Goal: Transaction & Acquisition: Purchase product/service

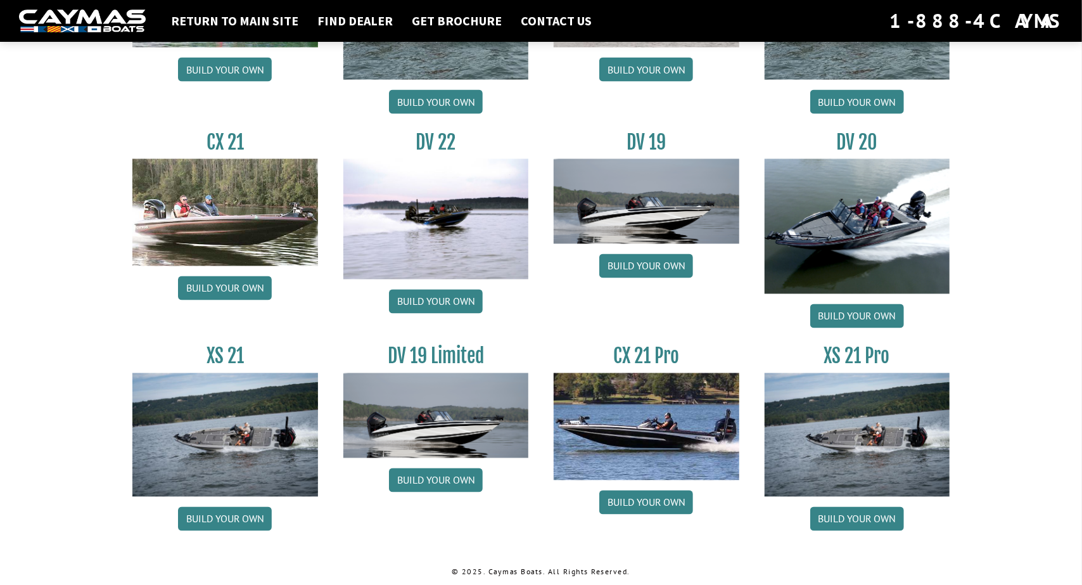
scroll to position [1431, 0]
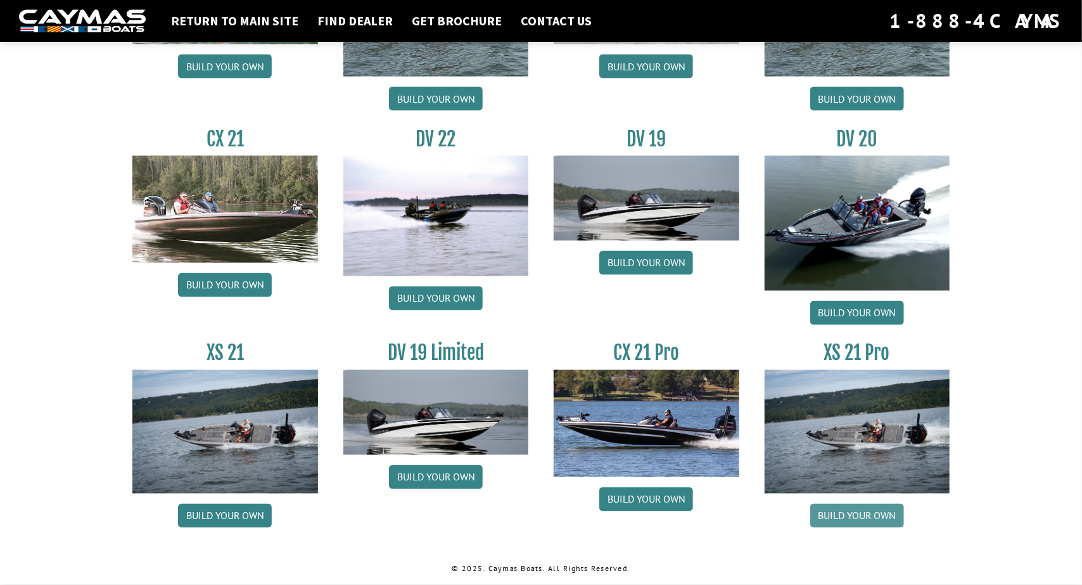
click at [853, 512] on link "Build your own" at bounding box center [857, 515] width 94 height 24
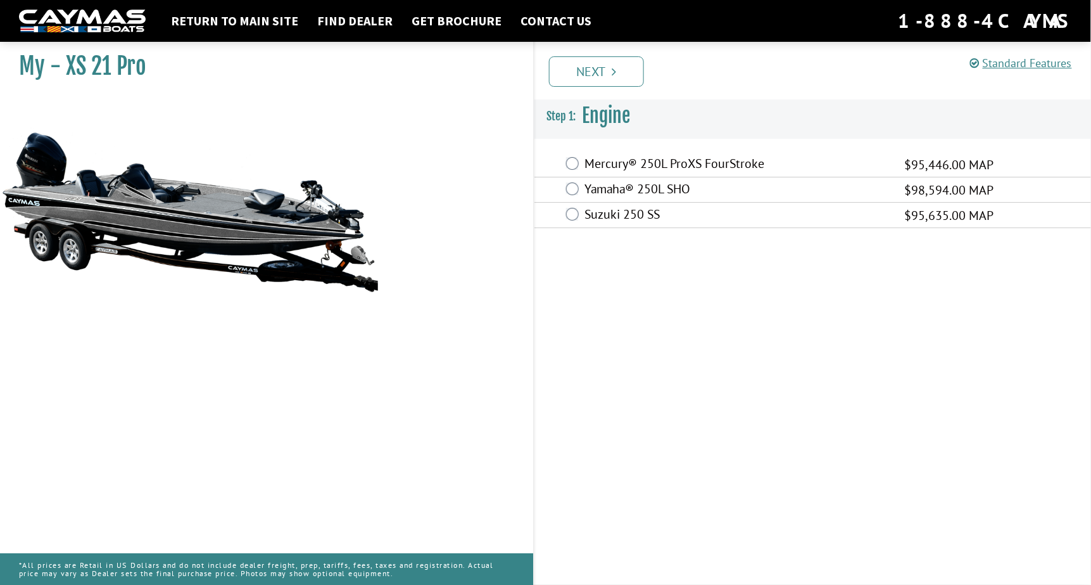
click at [646, 166] on label "Mercury® 250L ProXS FourStroke" at bounding box center [737, 165] width 304 height 18
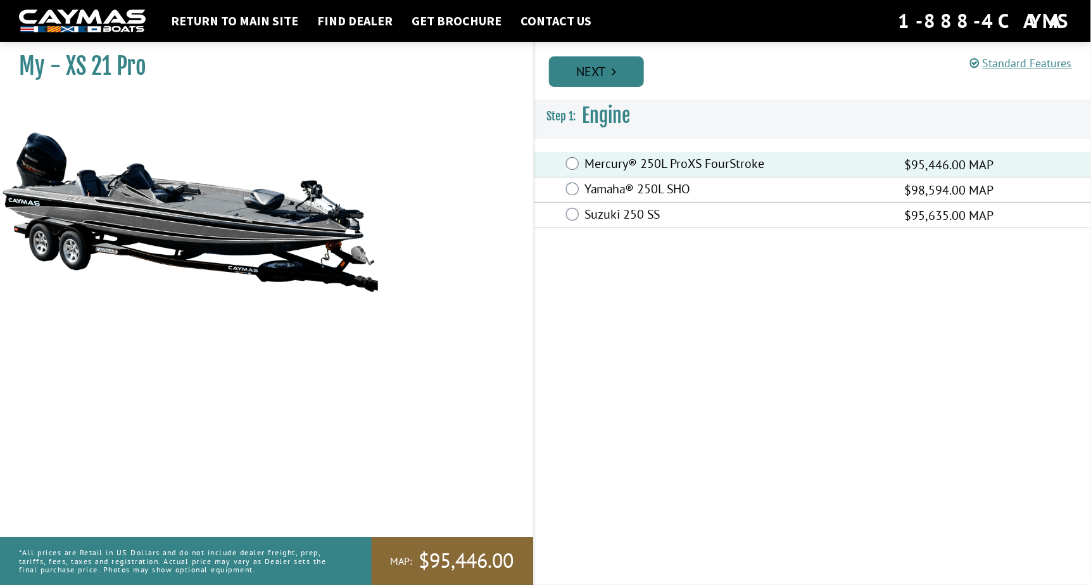
click at [586, 69] on link "Next" at bounding box center [596, 71] width 95 height 30
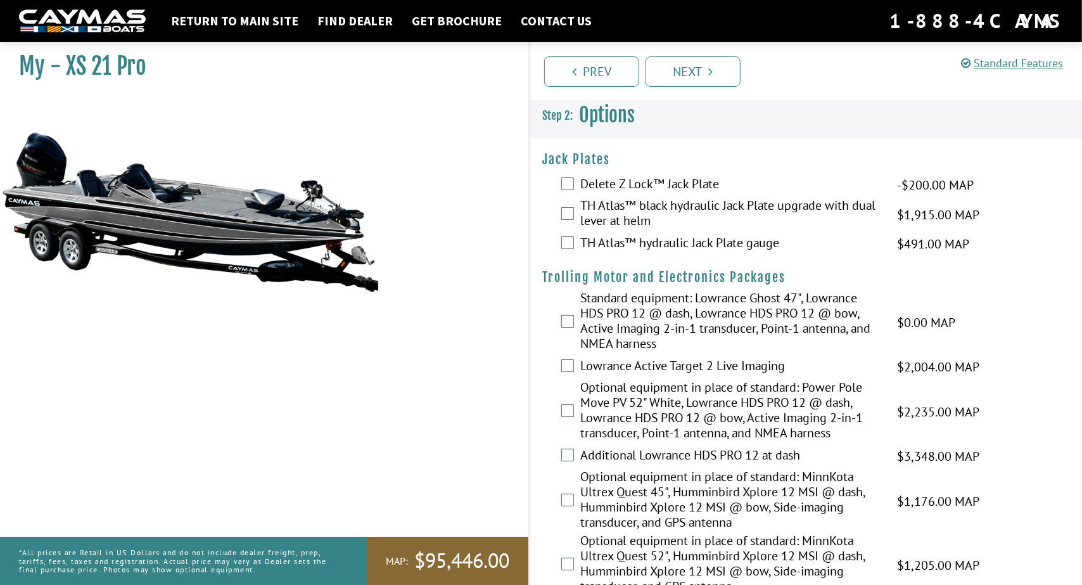
click at [649, 215] on label "TH Atlas™ black hydraulic Jack Plate upgrade with dual lever at helm" at bounding box center [730, 215] width 301 height 34
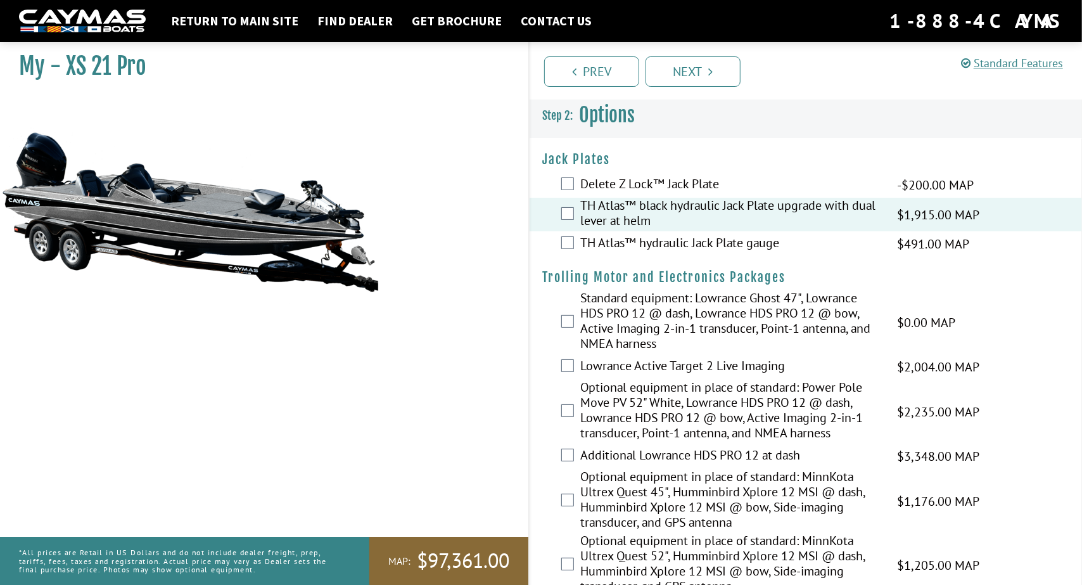
click at [641, 232] on div "TH Atlas™ hydraulic Jack Plate gauge $491.00 MAP $580.00 MSRP" at bounding box center [805, 243] width 552 height 25
click at [640, 237] on label "TH Atlas™ hydraulic Jack Plate gauge" at bounding box center [730, 244] width 301 height 18
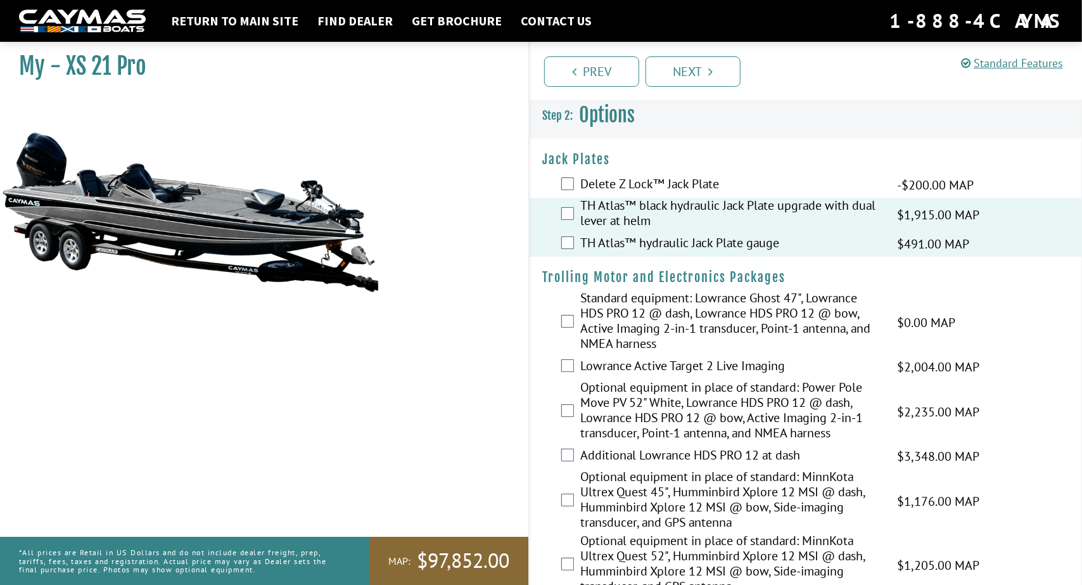
click at [638, 219] on label "TH Atlas™ black hydraulic Jack Plate upgrade with dual lever at helm" at bounding box center [730, 215] width 301 height 34
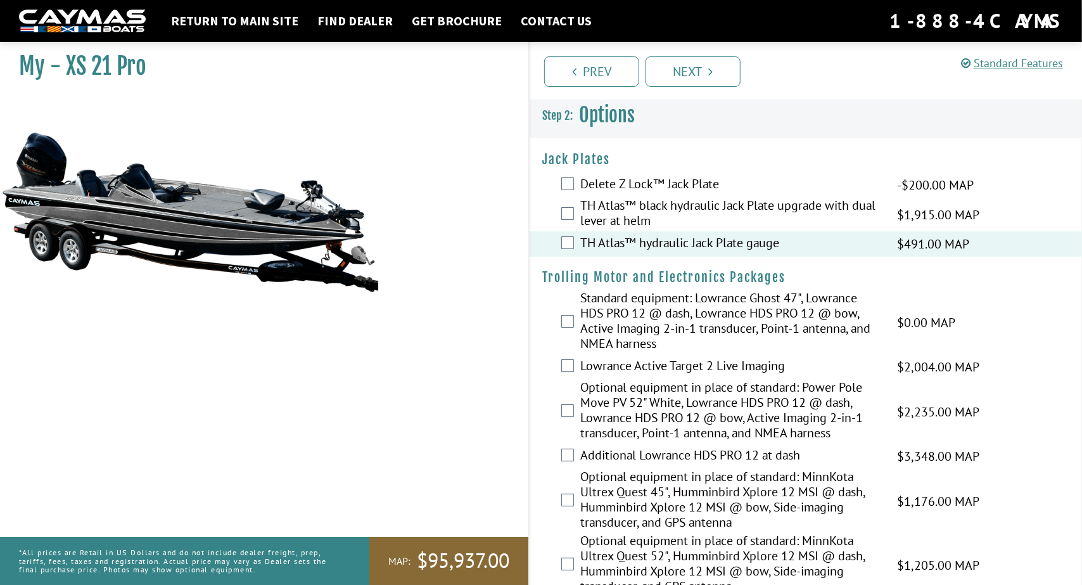
click at [631, 185] on label "Delete Z Lock™ Jack Plate" at bounding box center [730, 185] width 301 height 18
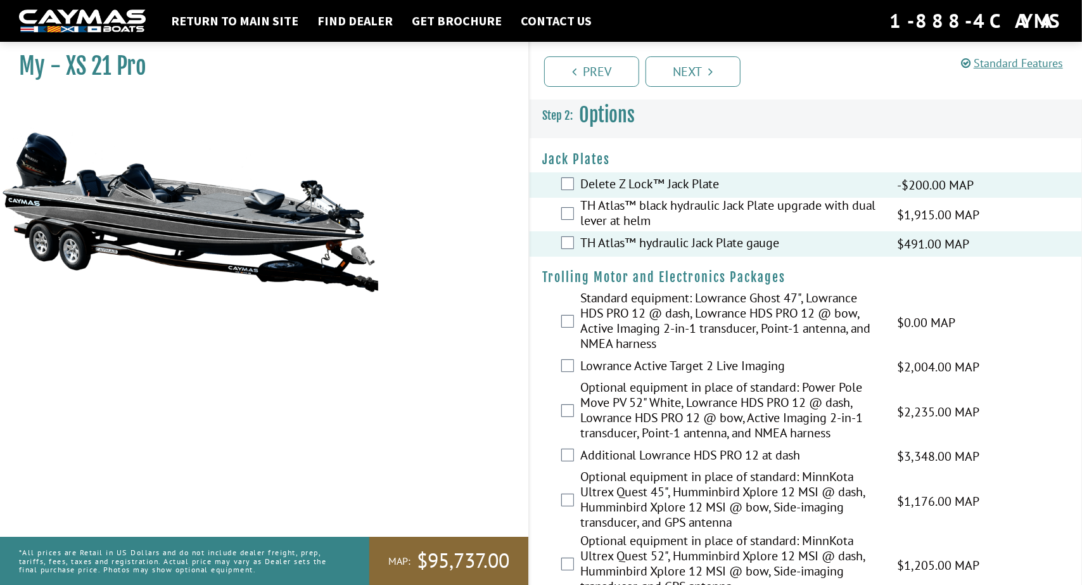
click at [632, 183] on label "Delete Z Lock™ Jack Plate" at bounding box center [730, 185] width 301 height 18
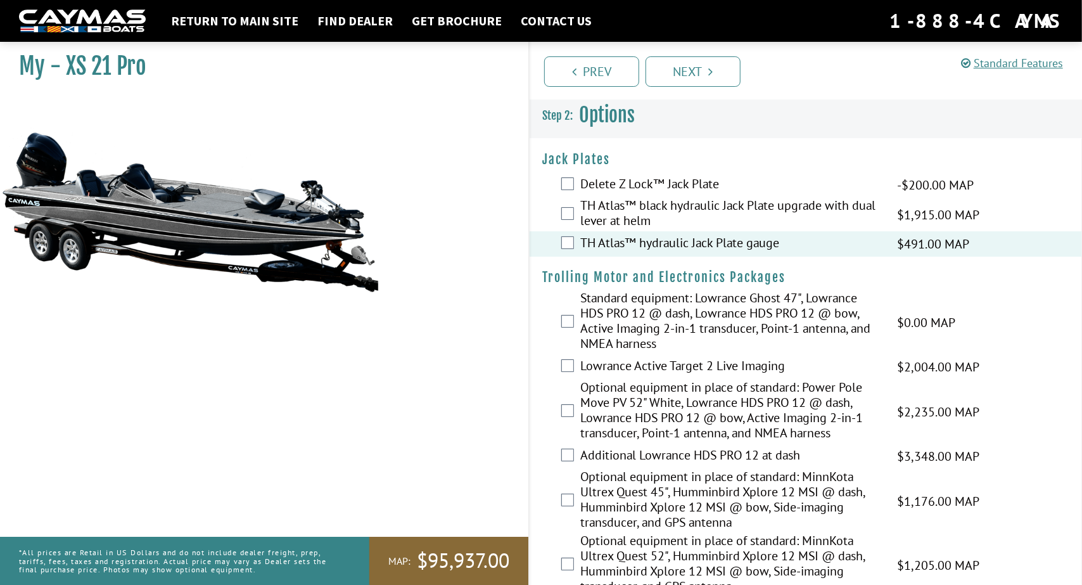
click at [628, 201] on label "TH Atlas™ black hydraulic Jack Plate upgrade with dual lever at helm" at bounding box center [730, 215] width 301 height 34
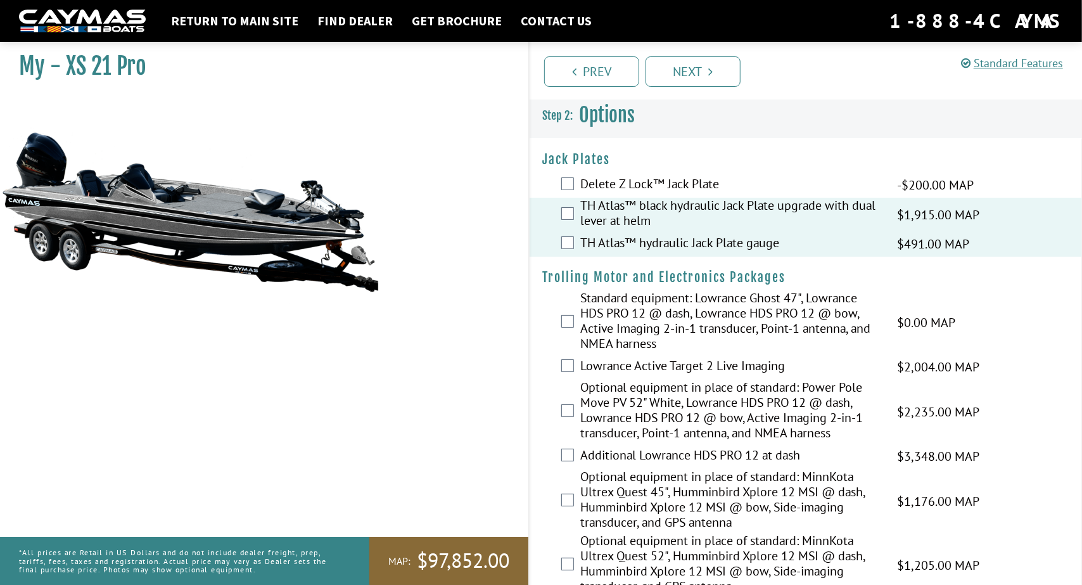
click at [621, 231] on label "TH Atlas™ black hydraulic Jack Plate upgrade with dual lever at helm" at bounding box center [730, 215] width 301 height 34
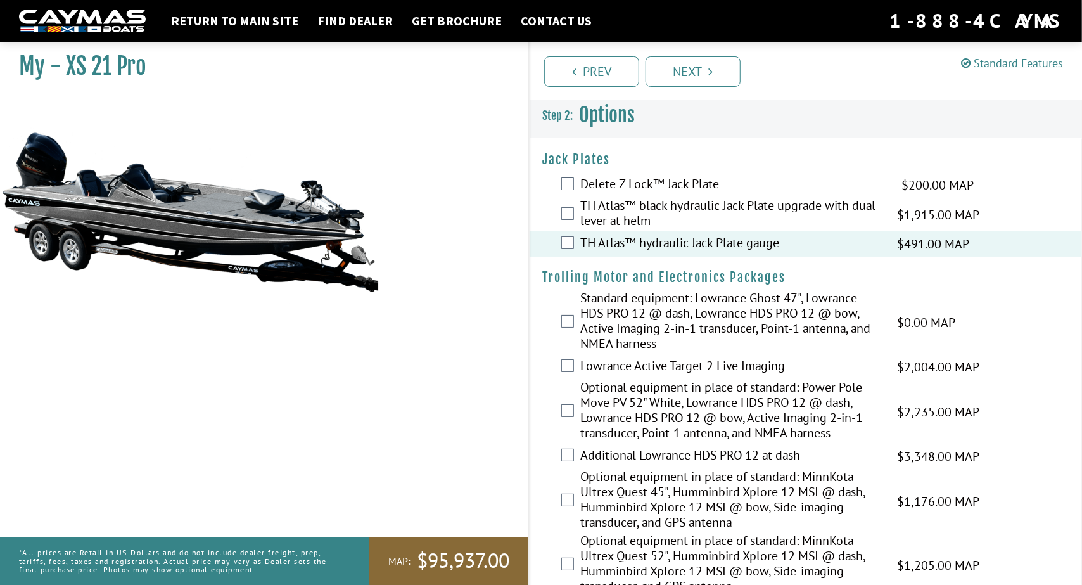
click at [619, 244] on label "TH Atlas™ hydraulic Jack Plate gauge" at bounding box center [730, 244] width 301 height 18
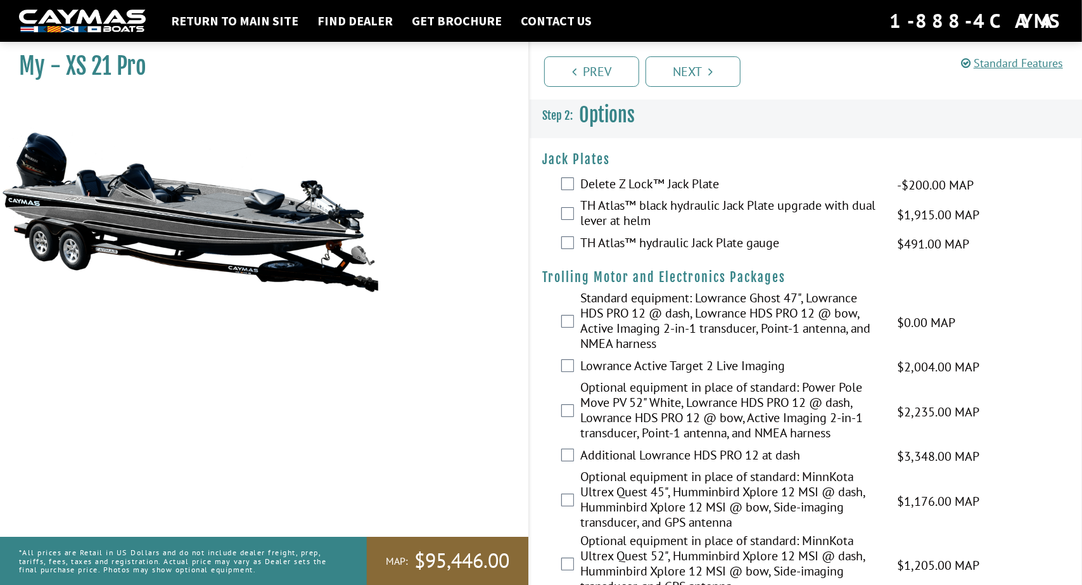
click at [621, 212] on label "TH Atlas™ black hydraulic Jack Plate upgrade with dual lever at helm" at bounding box center [730, 215] width 301 height 34
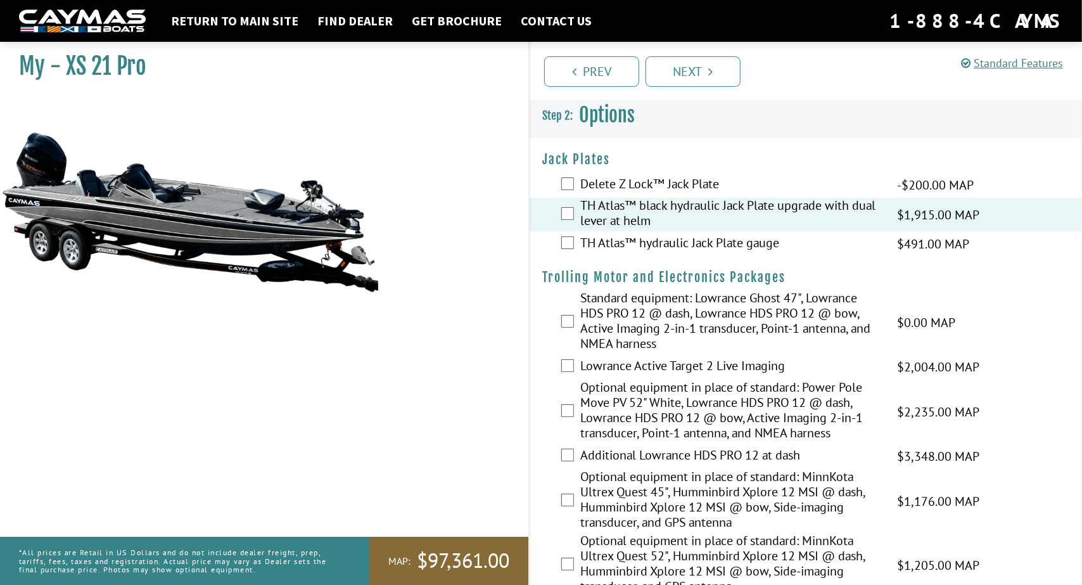
click at [624, 246] on label "TH Atlas™ hydraulic Jack Plate gauge" at bounding box center [730, 244] width 301 height 18
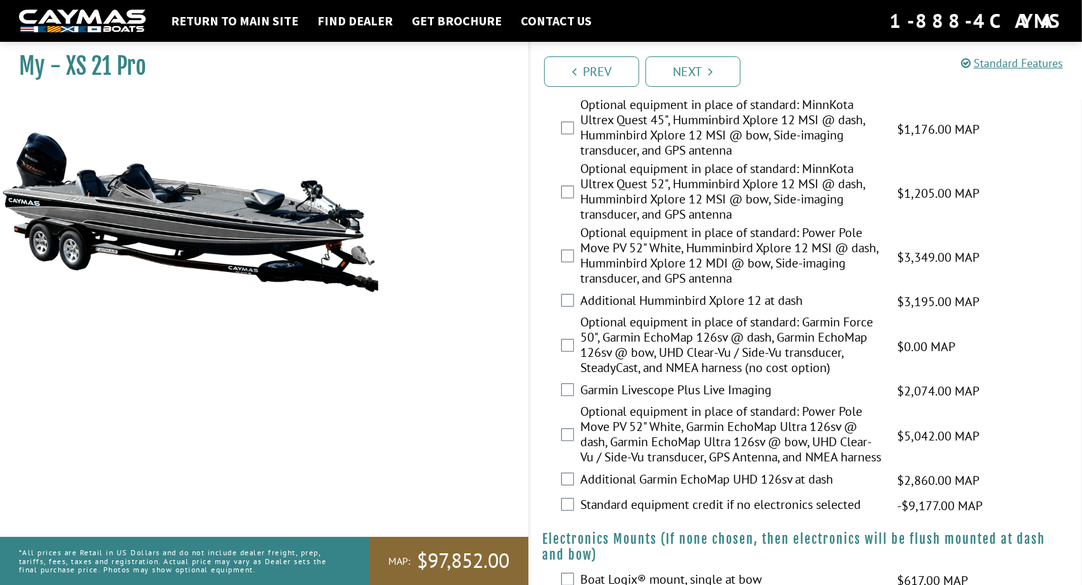
scroll to position [443, 0]
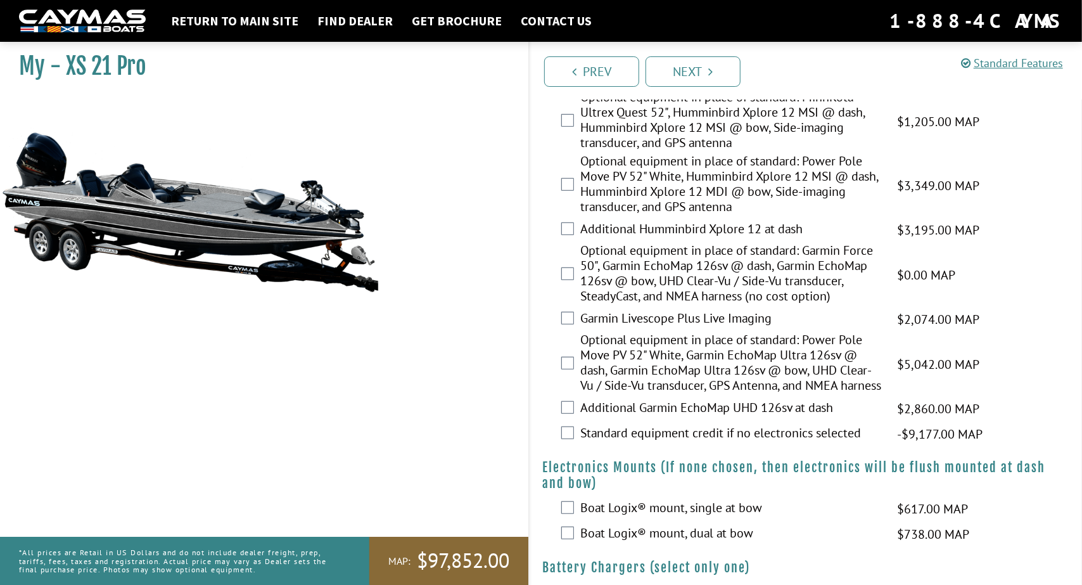
click at [661, 373] on label "Optional equipment in place of standard: Power Pole Move PV 52" White, Garmin E…" at bounding box center [730, 364] width 301 height 64
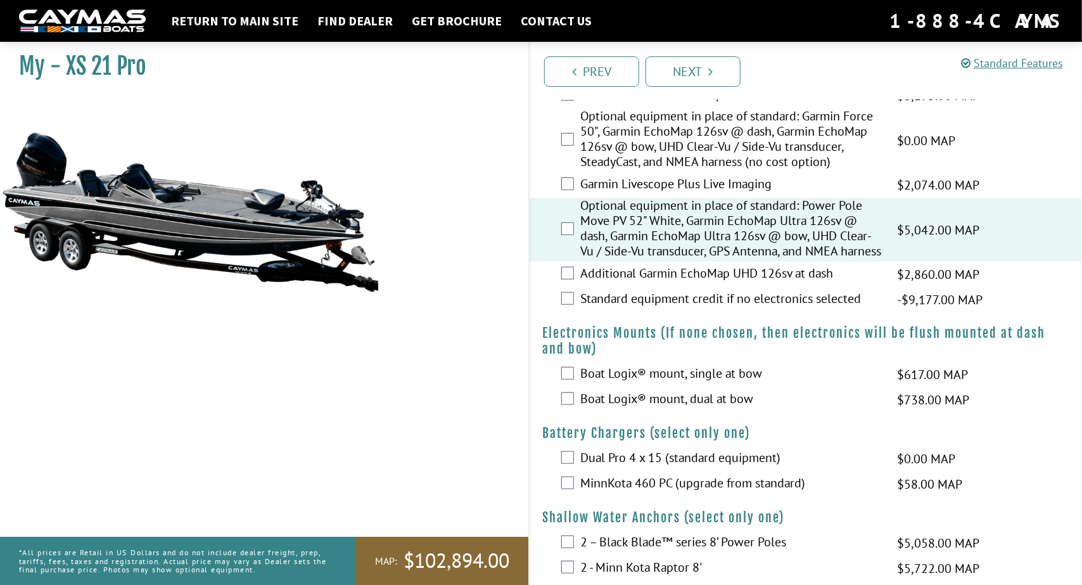
scroll to position [569, 0]
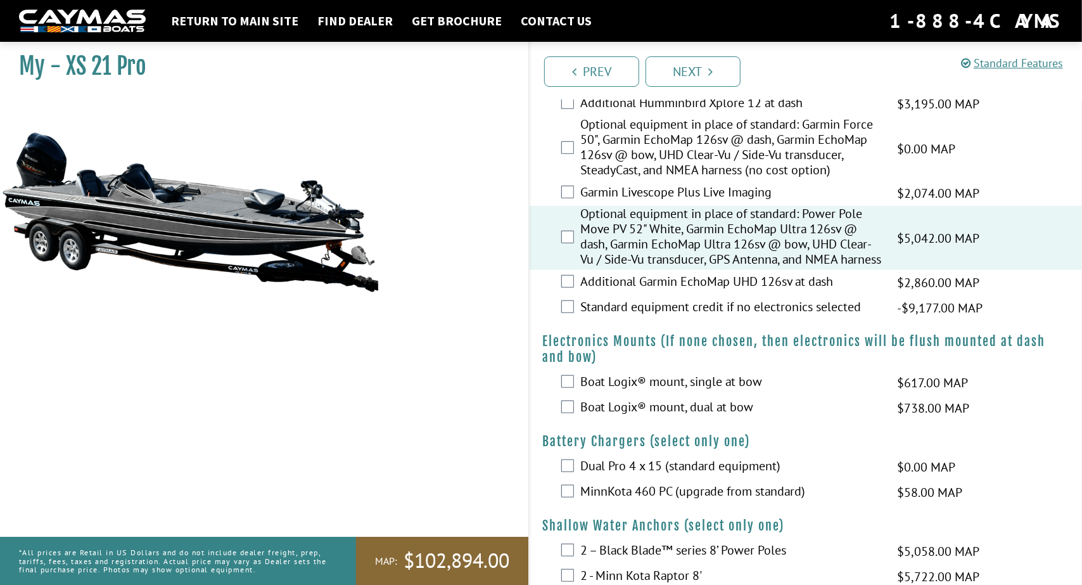
click at [662, 410] on div "Boat Logix® mount, dual at bow $738.00 MAP $872.00 MSRP" at bounding box center [805, 407] width 552 height 25
click at [666, 417] on label "Boat Logix® mount, dual at bow" at bounding box center [730, 408] width 301 height 18
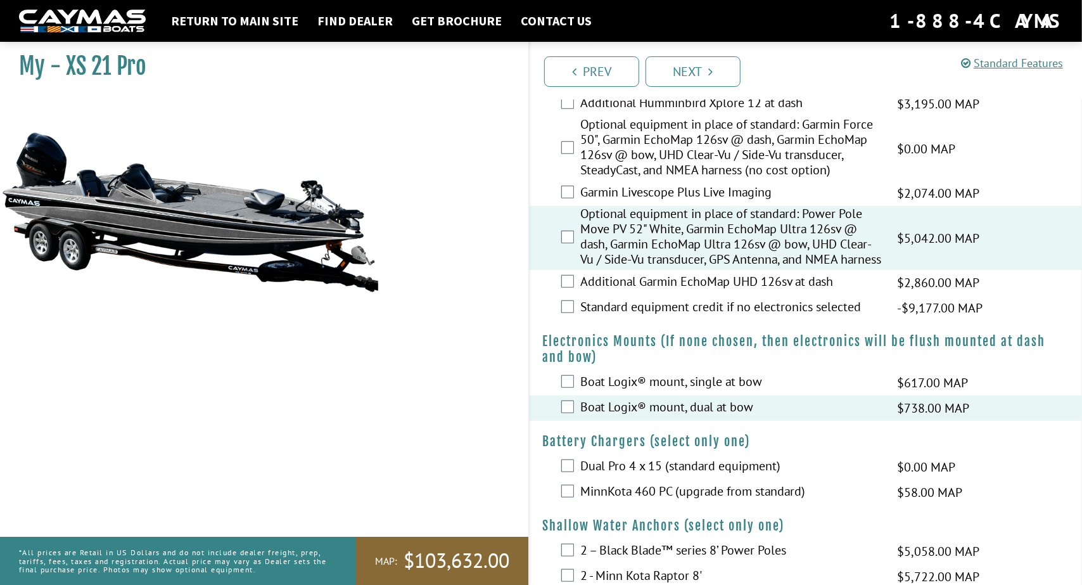
scroll to position [633, 0]
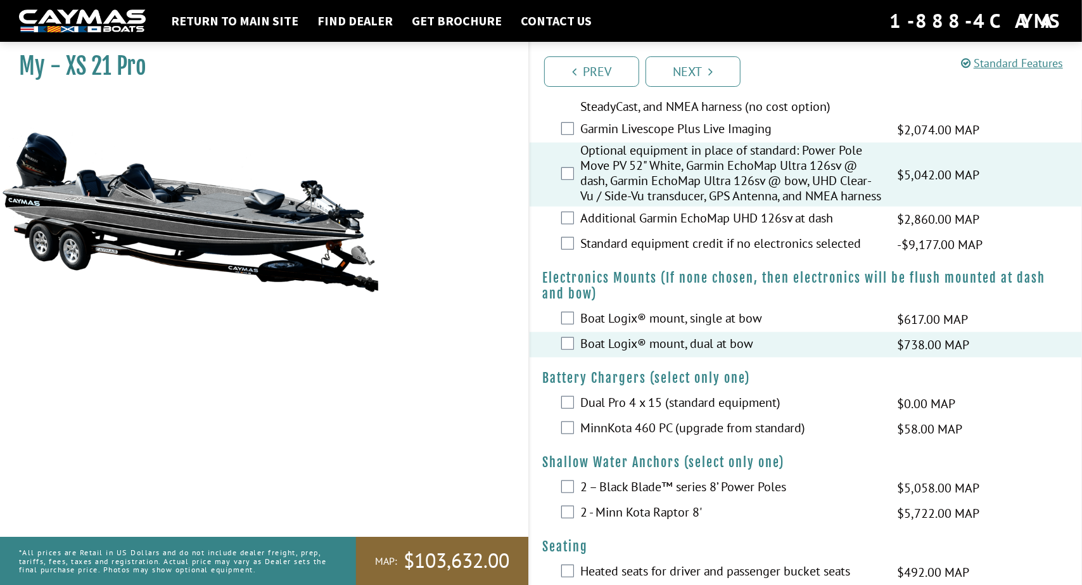
click at [703, 437] on label "MinnKota 460 PC (upgrade from standard)" at bounding box center [730, 429] width 301 height 18
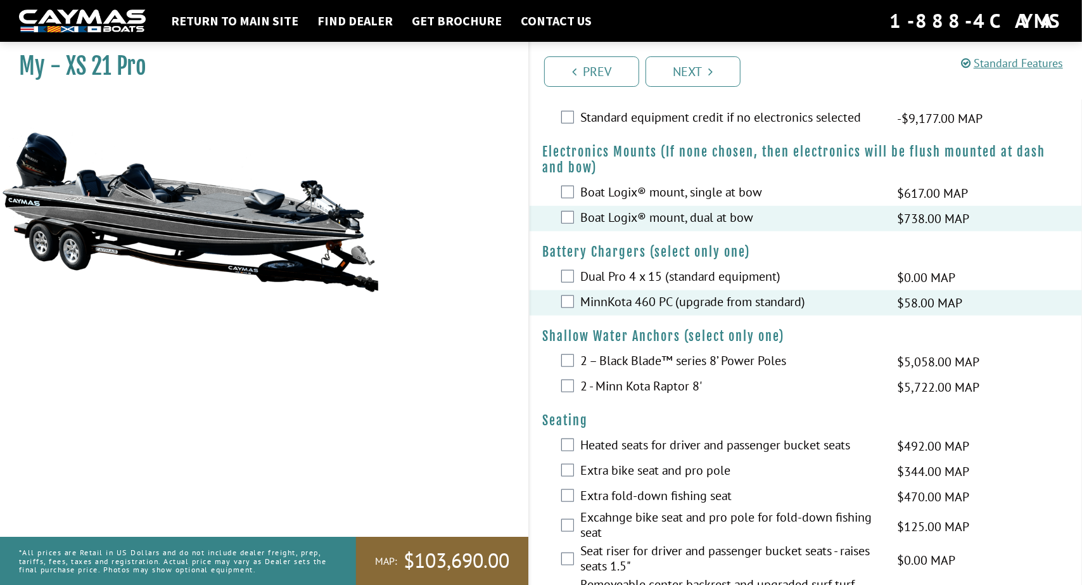
scroll to position [760, 0]
click at [666, 395] on label "2 - Minn Kota Raptor 8'" at bounding box center [730, 386] width 301 height 18
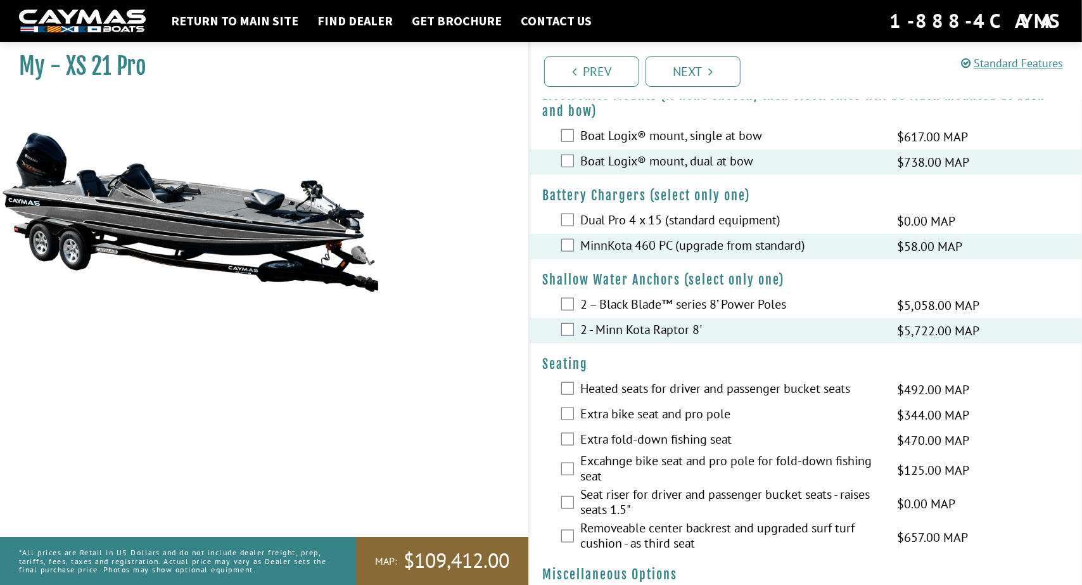
scroll to position [823, 0]
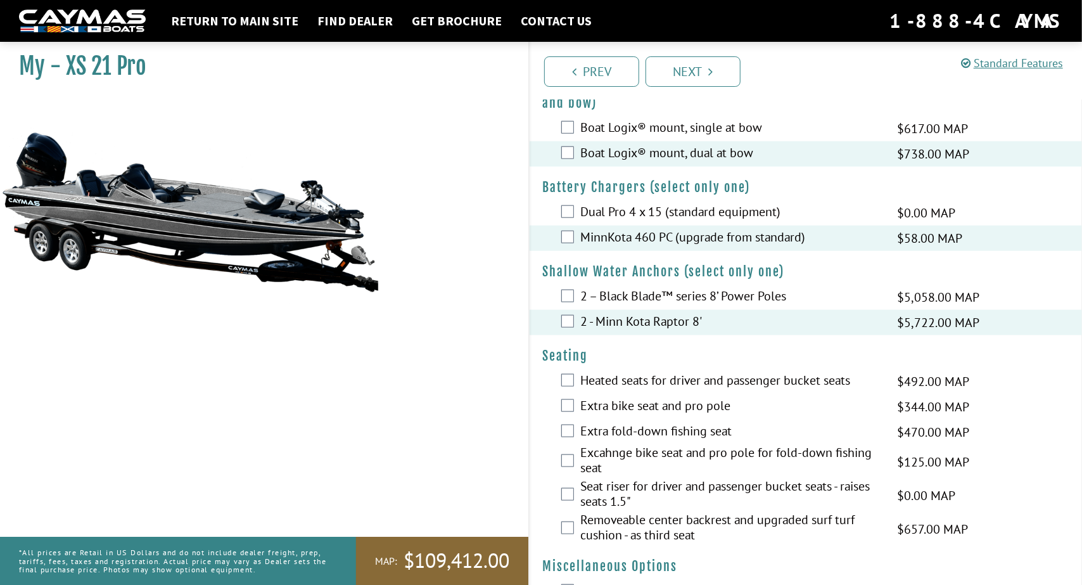
click at [680, 391] on label "Heated seats for driver and passenger bucket seats" at bounding box center [730, 381] width 301 height 18
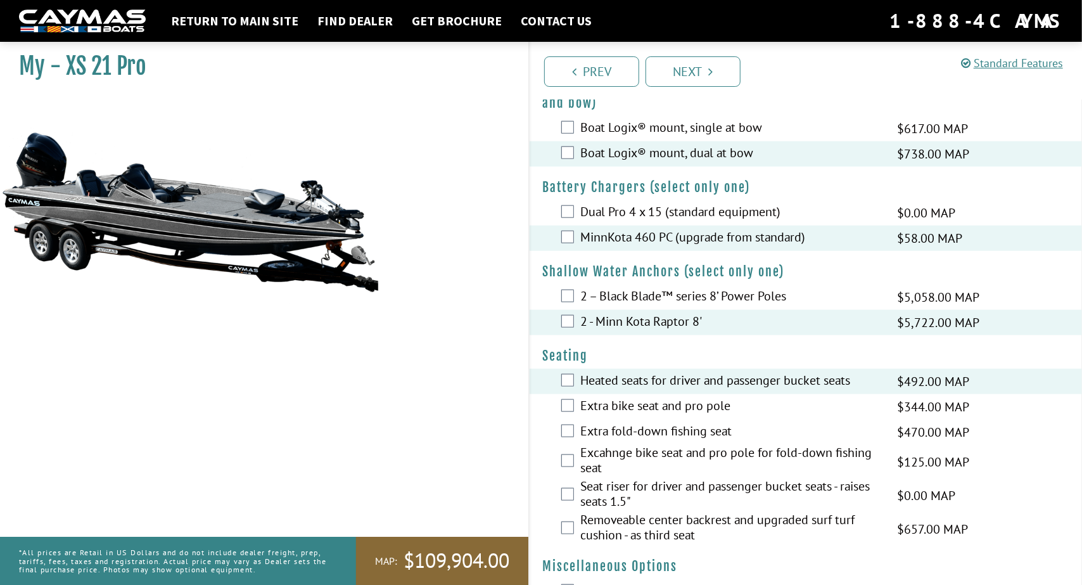
click at [666, 441] on label "Extra fold-down fishing seat" at bounding box center [730, 432] width 301 height 18
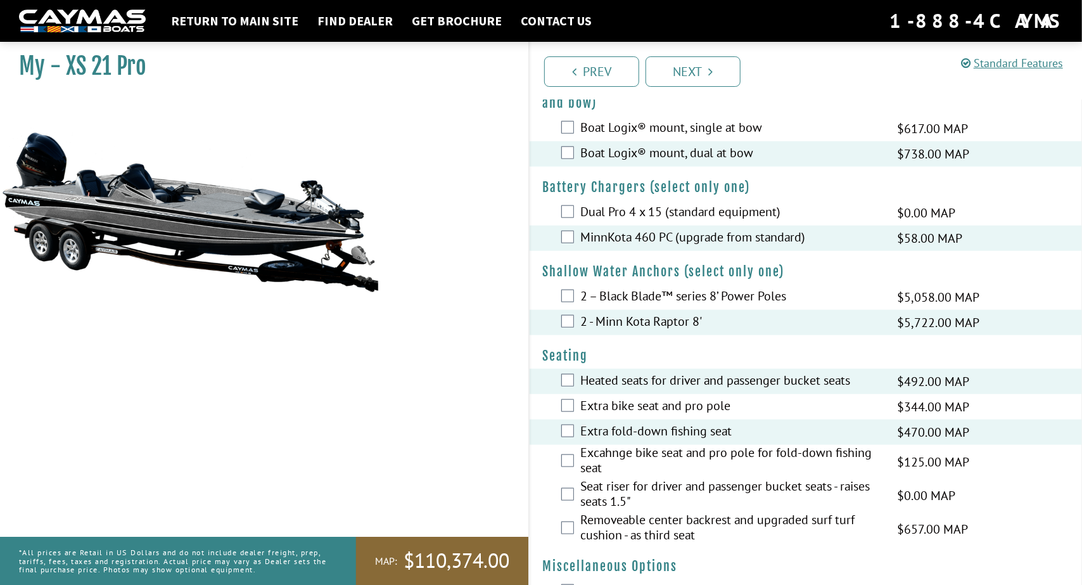
click at [666, 416] on label "Extra bike seat and pro pole" at bounding box center [730, 407] width 301 height 18
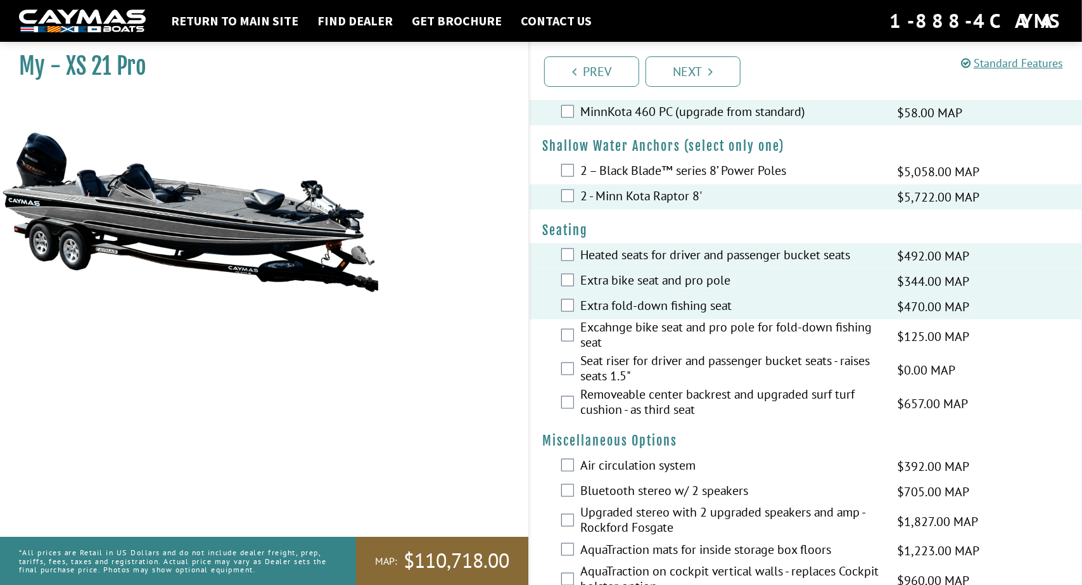
scroll to position [950, 0]
click at [666, 474] on label "Air circulation system" at bounding box center [730, 465] width 301 height 18
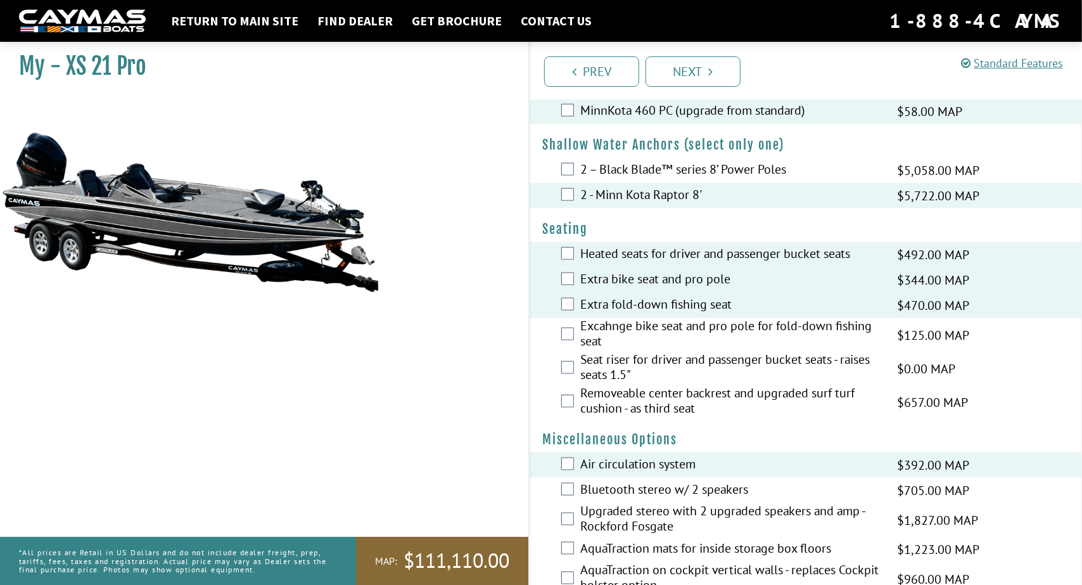
click at [662, 500] on label "Bluetooth stereo w/ 2 speakers" at bounding box center [730, 490] width 301 height 18
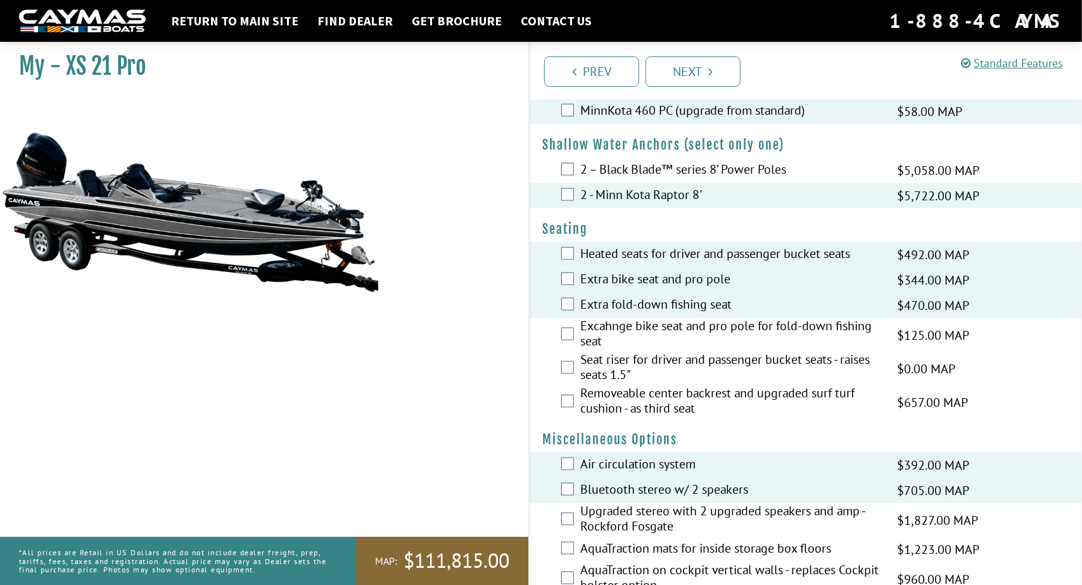
click at [664, 500] on label "Bluetooth stereo w/ 2 speakers" at bounding box center [730, 490] width 301 height 18
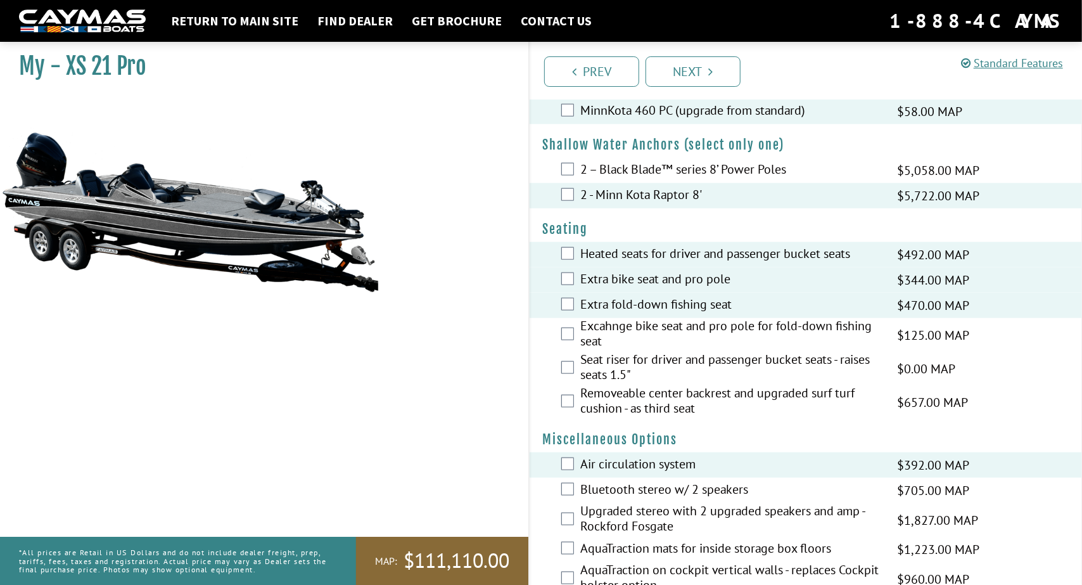
click at [652, 533] on label "Upgraded stereo with 2 upgraded speakers and amp - Rockford Fosgate" at bounding box center [730, 520] width 301 height 34
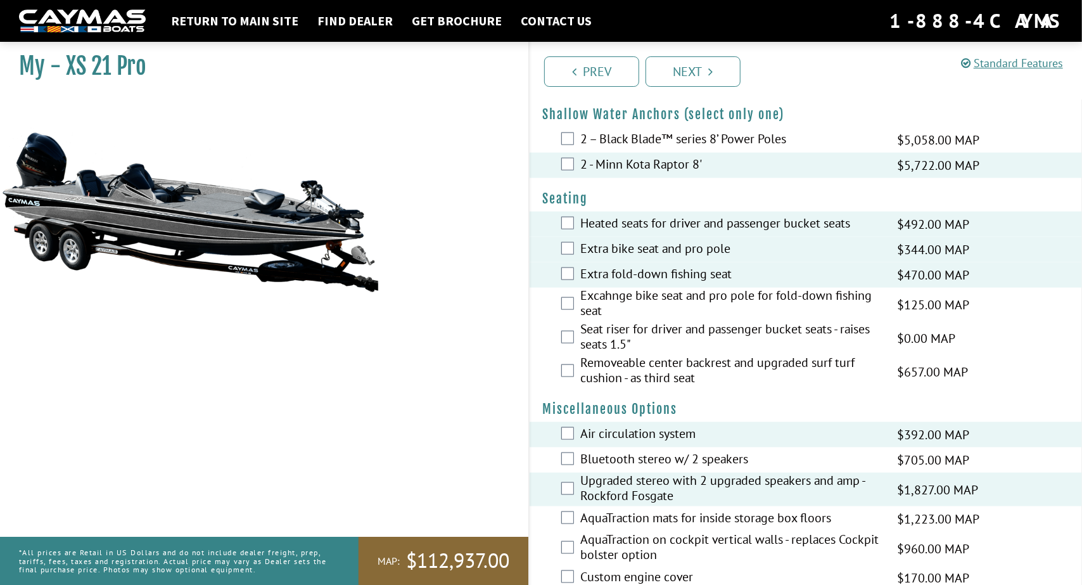
scroll to position [1076, 0]
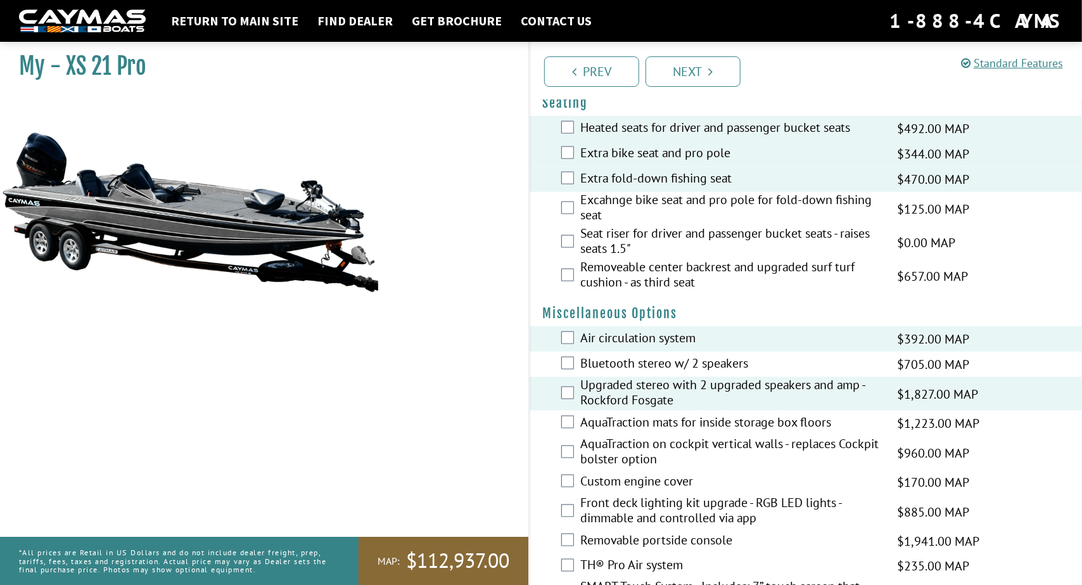
click at [677, 433] on label "AquaTraction mats for inside storage box floors" at bounding box center [730, 423] width 301 height 18
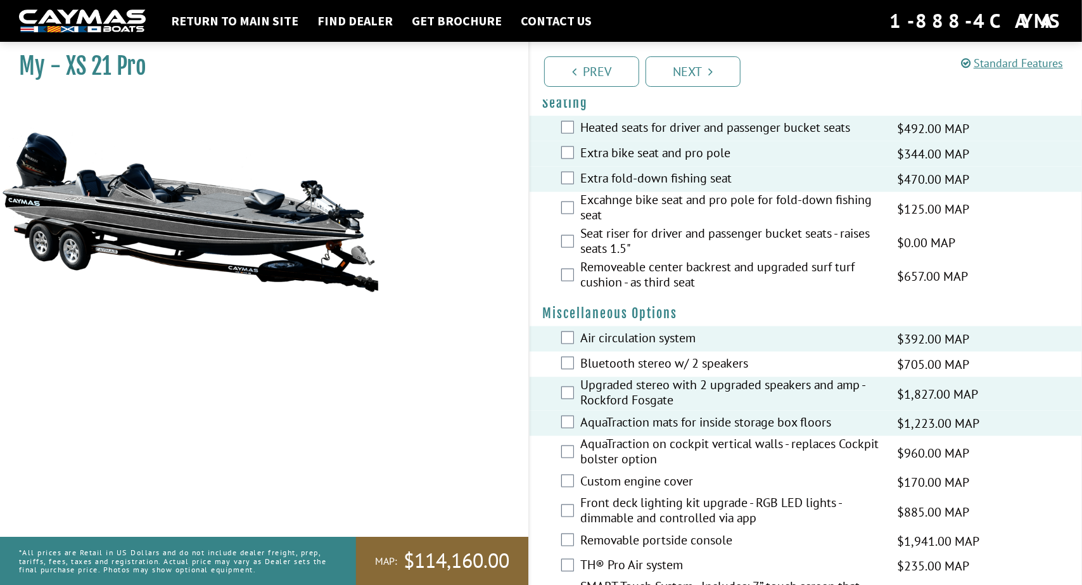
click at [666, 465] on label "AquaTraction on cockpit vertical walls - replaces Cockpit bolster option" at bounding box center [730, 453] width 301 height 34
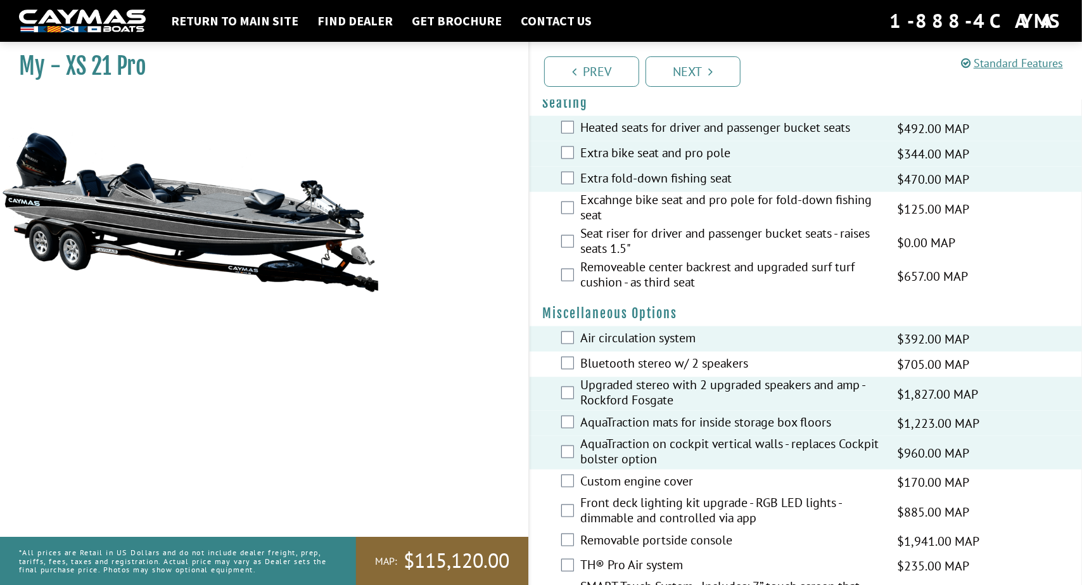
scroll to position [1139, 0]
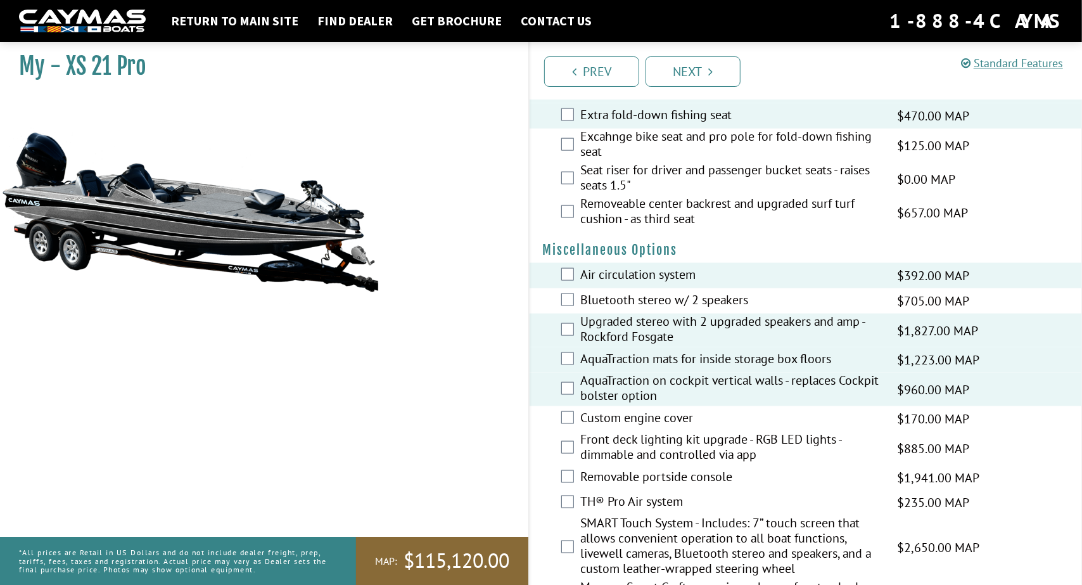
click at [654, 428] on label "Custom engine cover" at bounding box center [730, 419] width 301 height 18
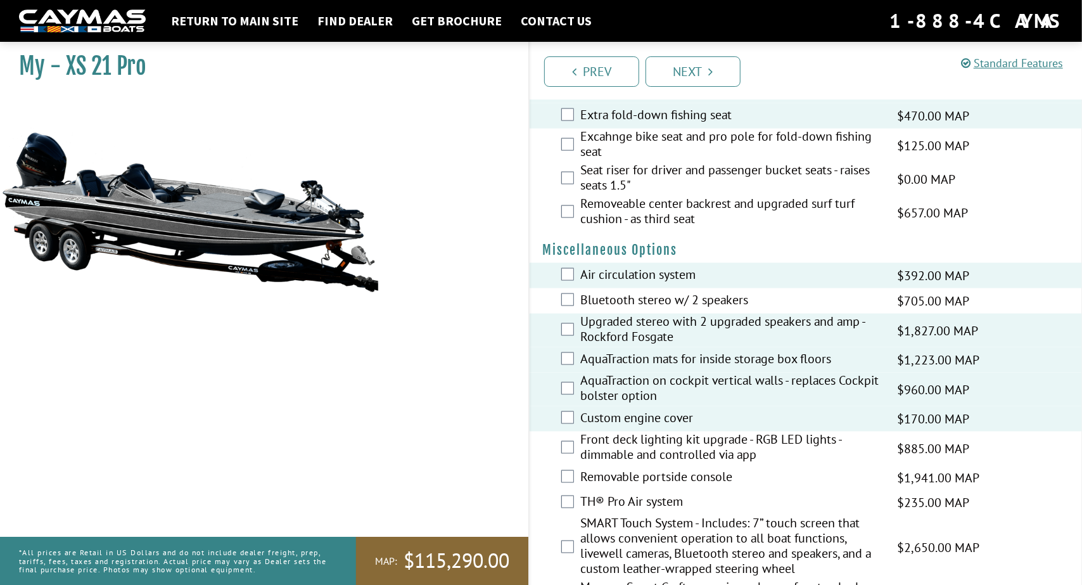
click at [653, 460] on label "Front deck lighting kit upgrade - RGB LED lights - dimmable and controlled via …" at bounding box center [730, 448] width 301 height 34
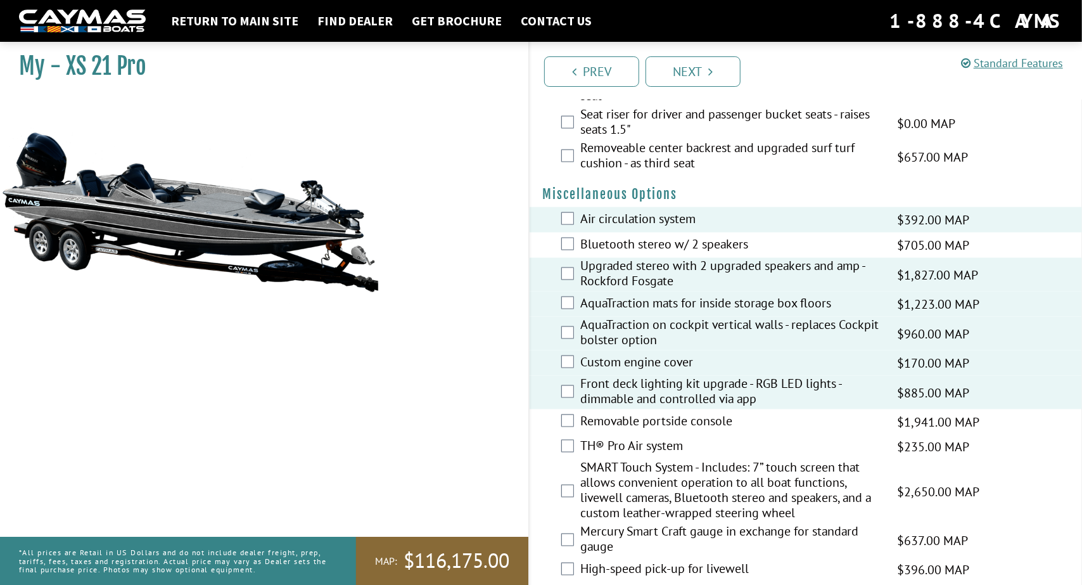
scroll to position [1203, 0]
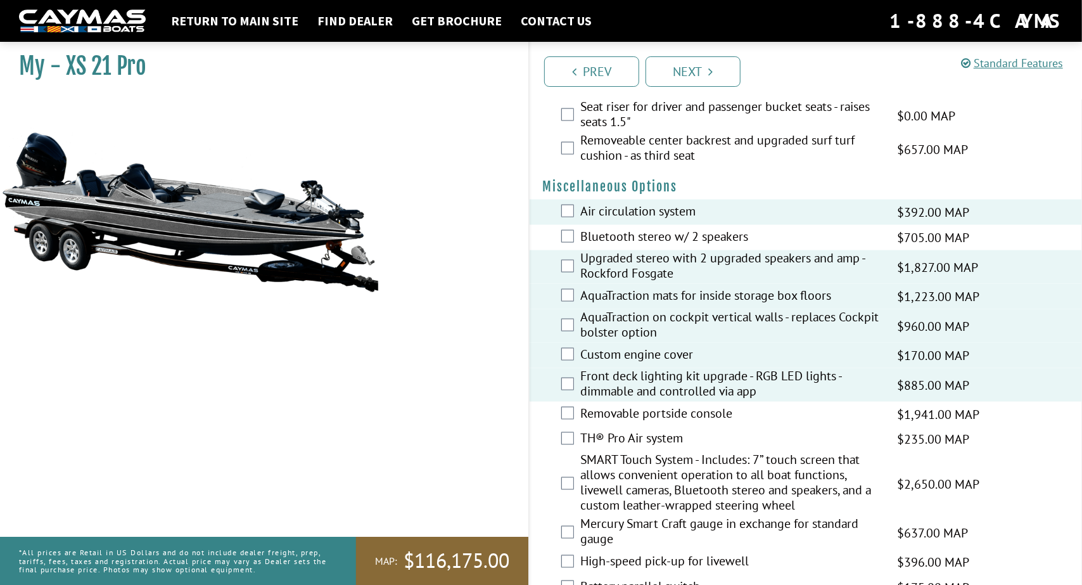
click at [661, 424] on label "Removable portside console" at bounding box center [730, 414] width 301 height 18
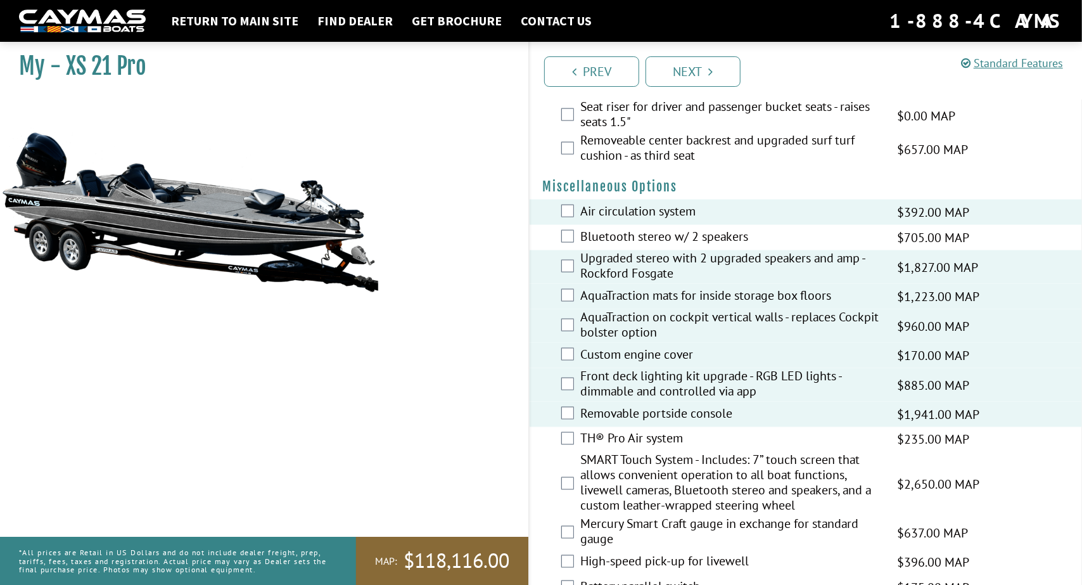
click at [654, 449] on label "TH® Pro Air system" at bounding box center [730, 440] width 301 height 18
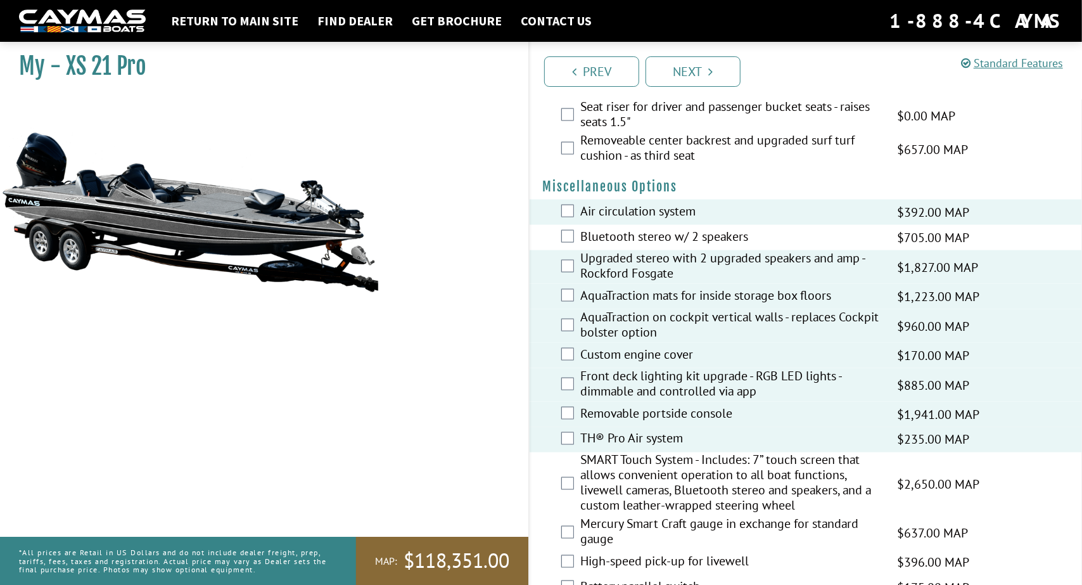
scroll to position [1266, 0]
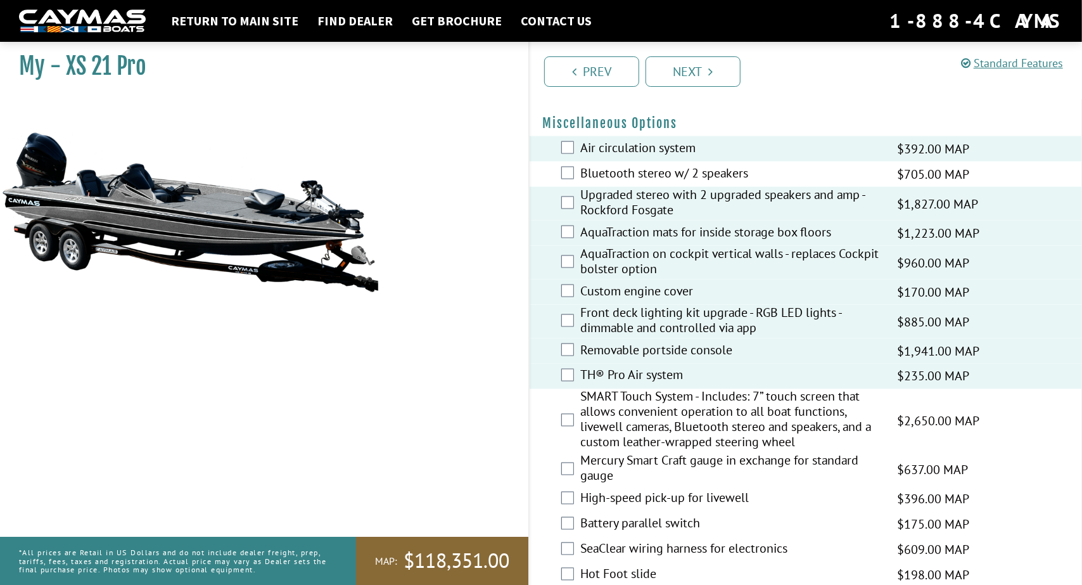
click at [673, 444] on label "SMART Touch System - Includes: 7” touch screen that allows convenient operation…" at bounding box center [730, 421] width 301 height 64
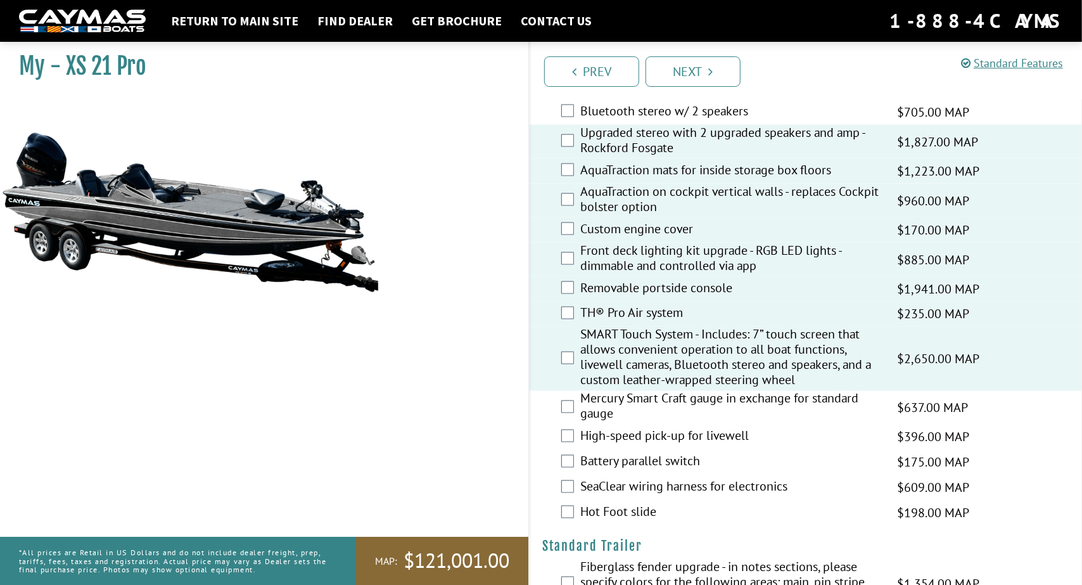
scroll to position [1330, 0]
click at [651, 422] on label "Mercury Smart Craft gauge in exchange for standard gauge" at bounding box center [730, 406] width 301 height 34
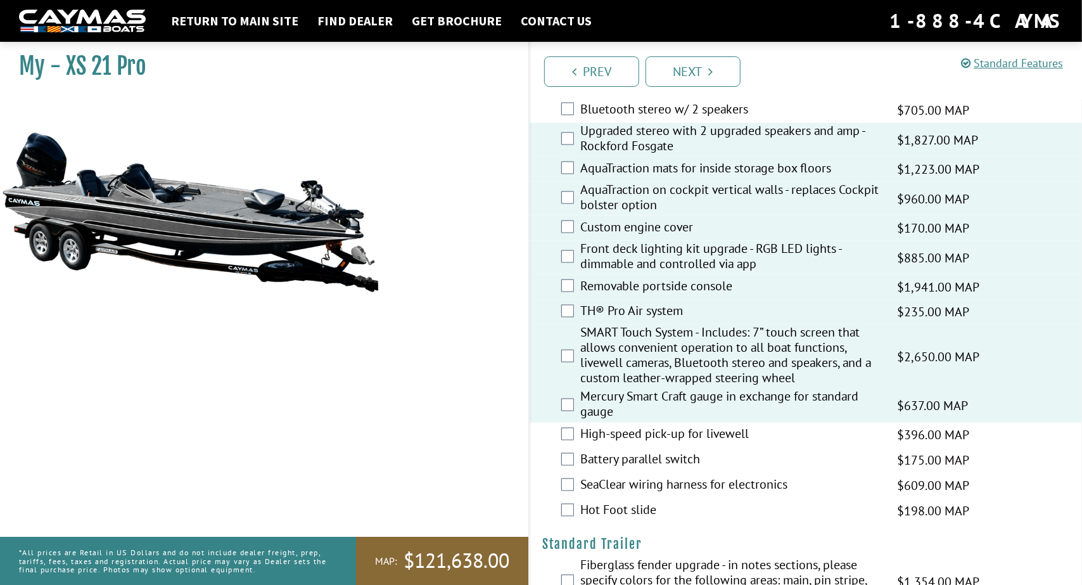
click at [649, 442] on label "High-speed pick-up for livewell" at bounding box center [730, 435] width 301 height 18
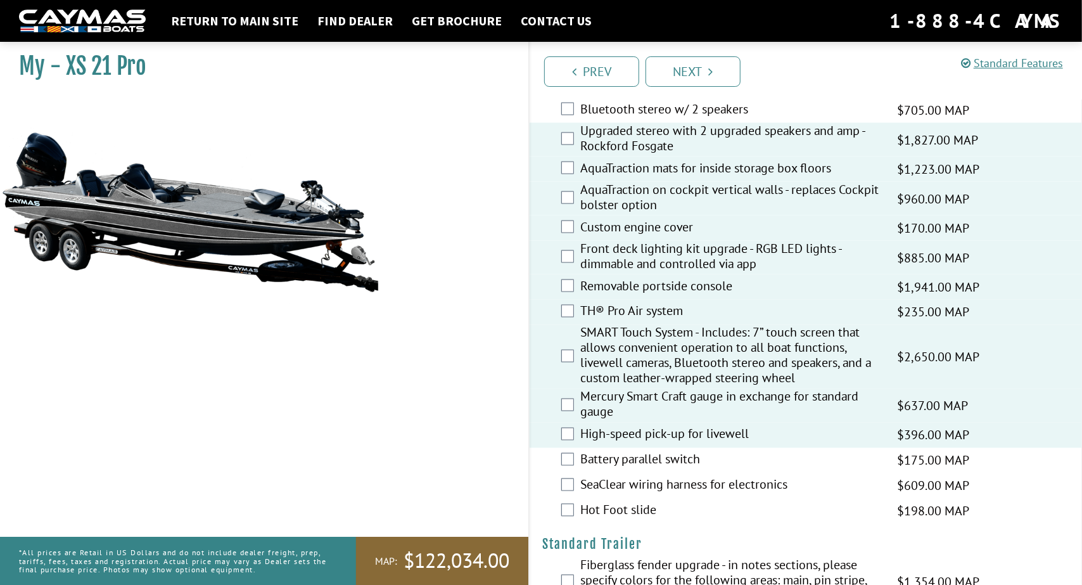
click at [650, 469] on label "Battery parallel switch" at bounding box center [730, 461] width 301 height 18
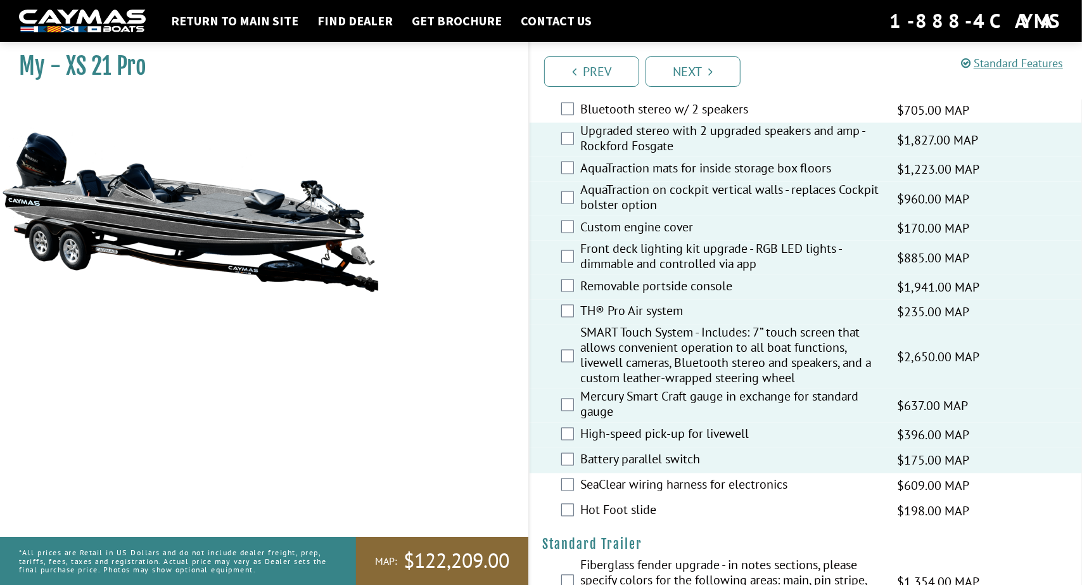
click at [657, 521] on label "Hot Foot slide" at bounding box center [730, 511] width 301 height 18
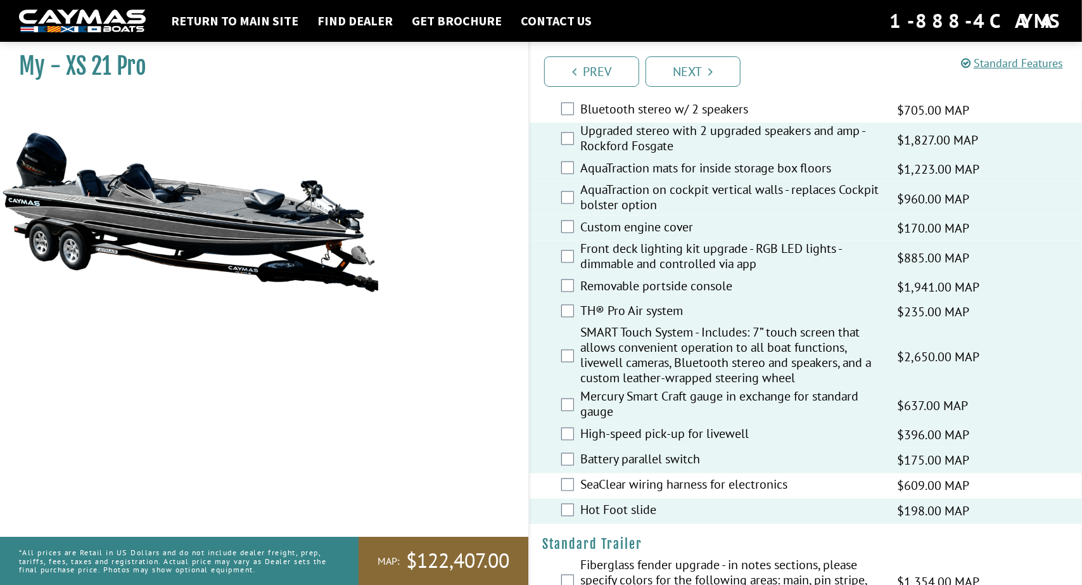
click at [659, 495] on label "SeaClear wiring harness for electronics" at bounding box center [730, 486] width 301 height 18
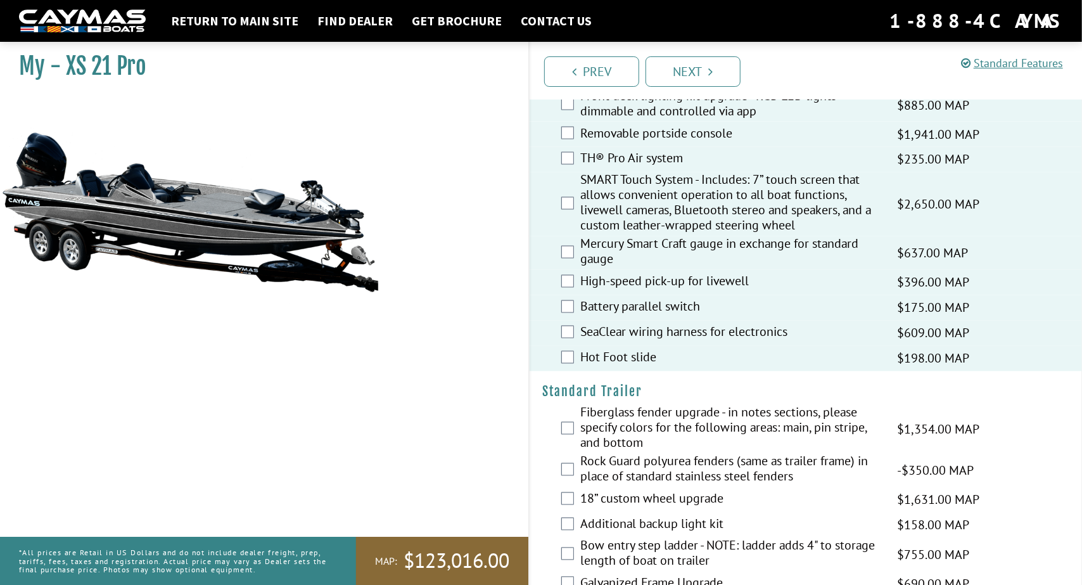
scroll to position [1583, 0]
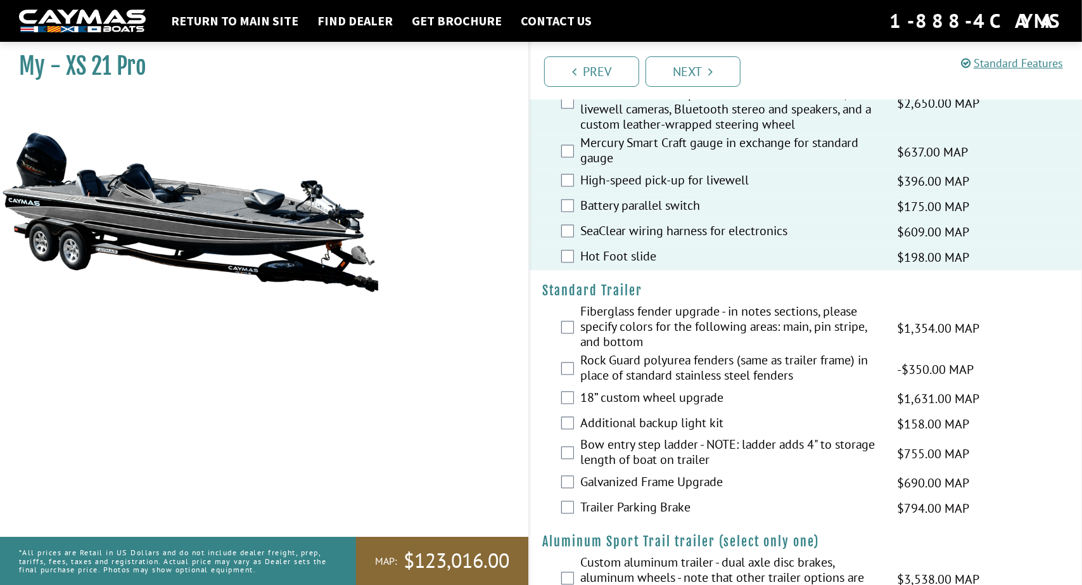
click at [709, 343] on label "Fiberglass fender upgrade - in notes sections, please specify colors for the fo…" at bounding box center [730, 328] width 301 height 49
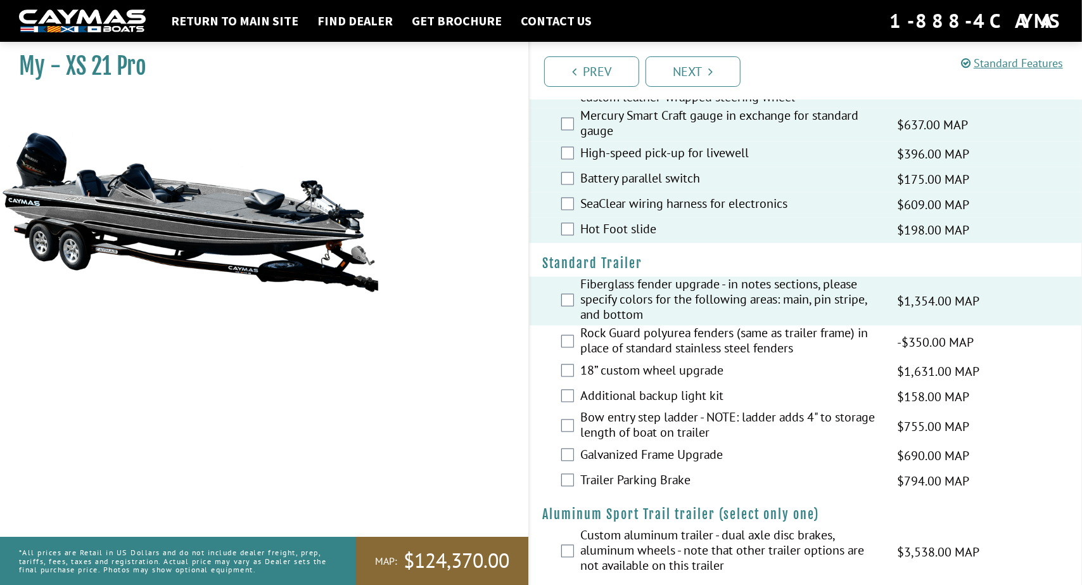
scroll to position [1710, 0]
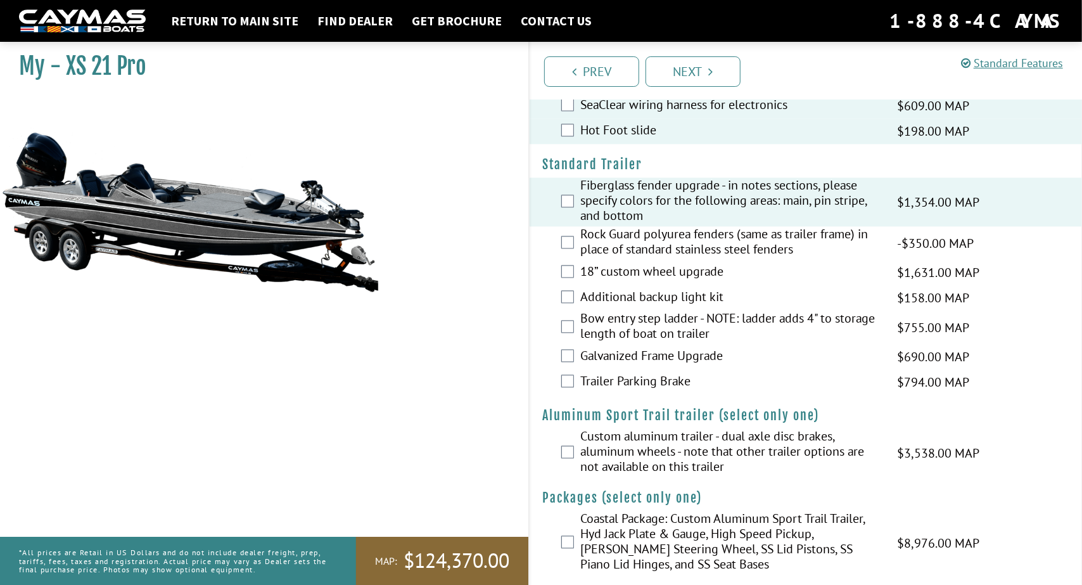
click at [744, 450] on label "Custom aluminum trailer - dual axle disc brakes, aluminum wheels - note that ot…" at bounding box center [730, 452] width 301 height 49
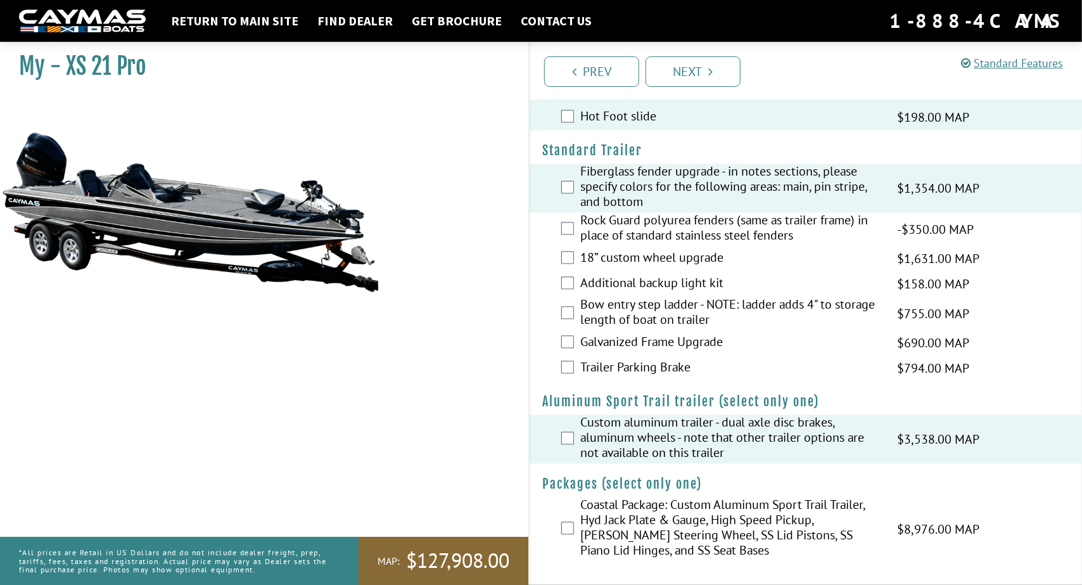
scroll to position [1738, 0]
click at [723, 516] on label "Coastal Package: Custom Aluminum Sport Trail Trailer, Hyd Jack Plate & Gauge, H…" at bounding box center [730, 529] width 301 height 64
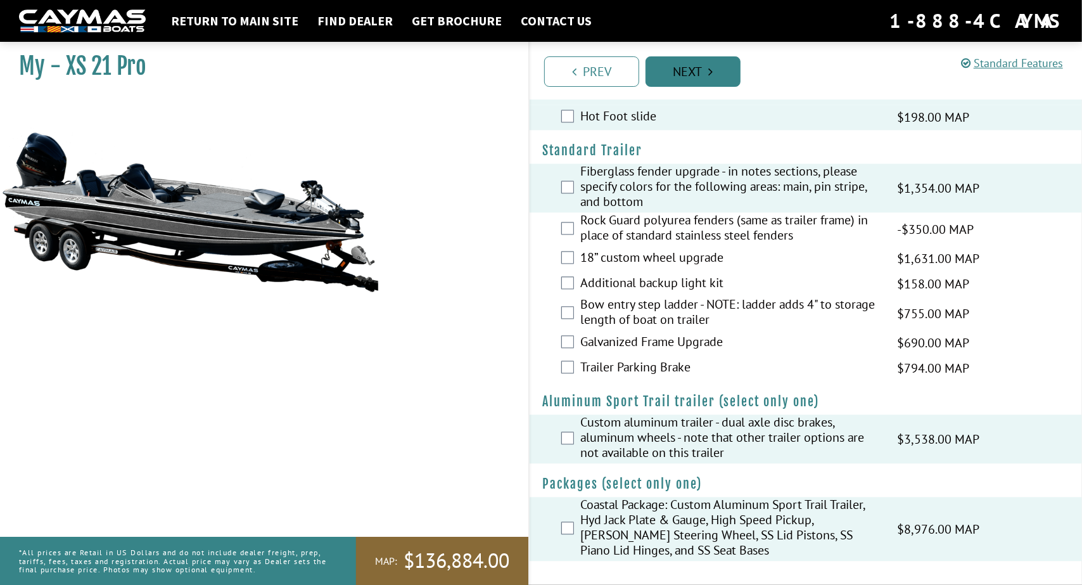
click at [709, 78] on link "Next" at bounding box center [692, 71] width 95 height 30
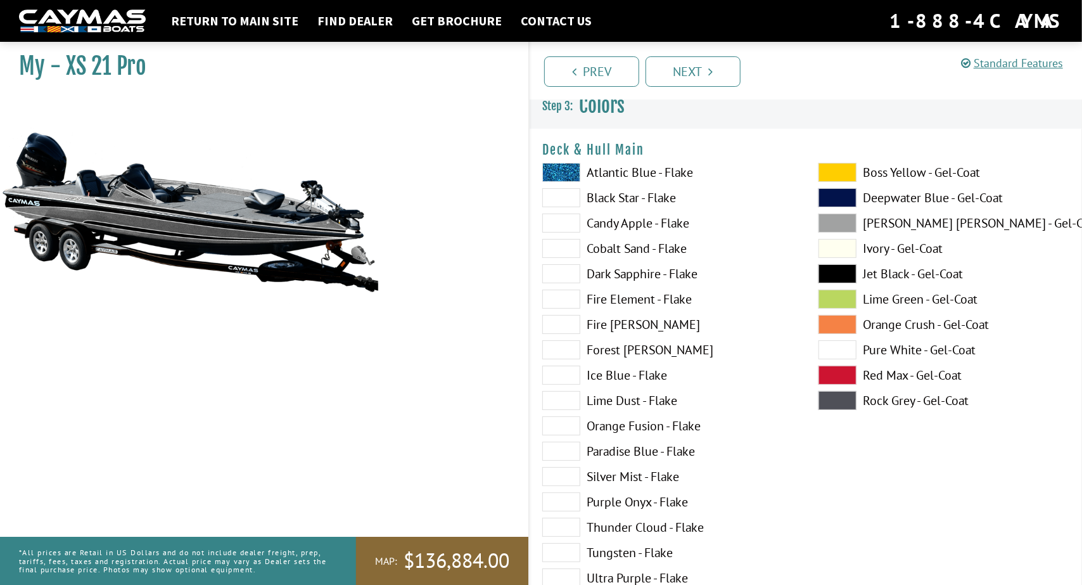
scroll to position [0, 0]
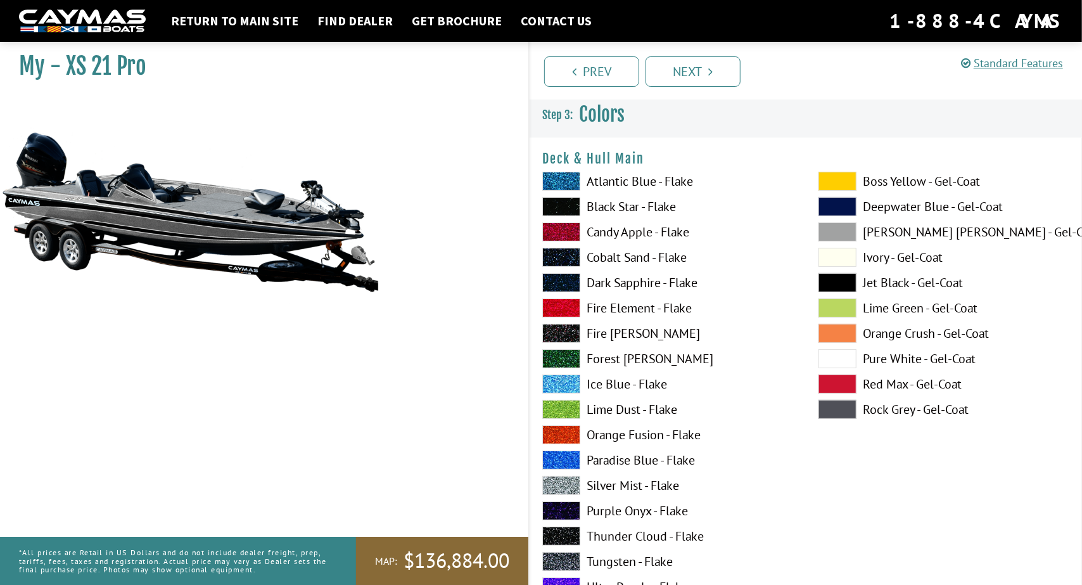
click at [569, 210] on span at bounding box center [561, 206] width 38 height 19
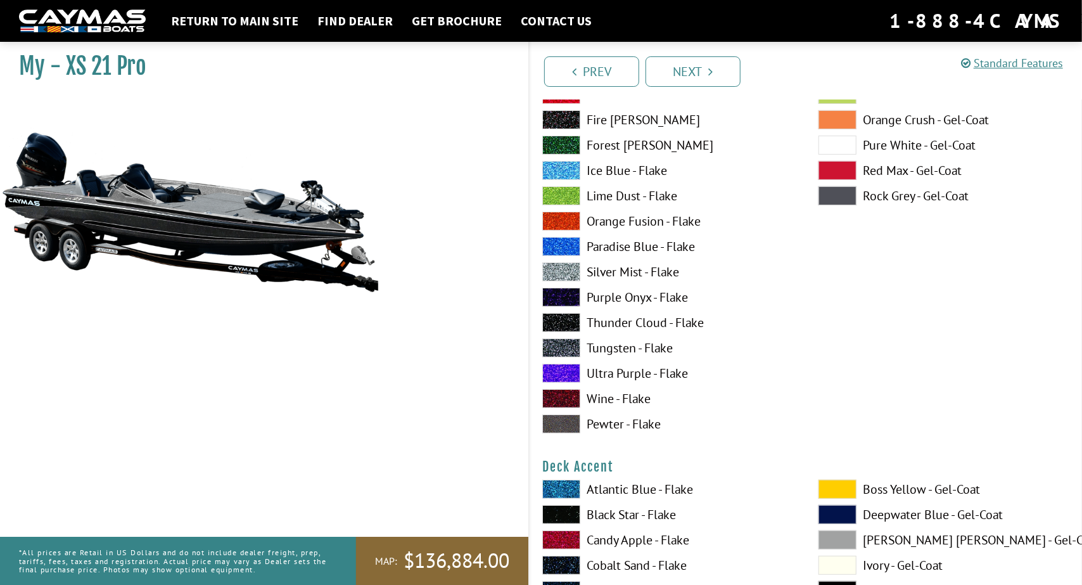
scroll to position [316, 0]
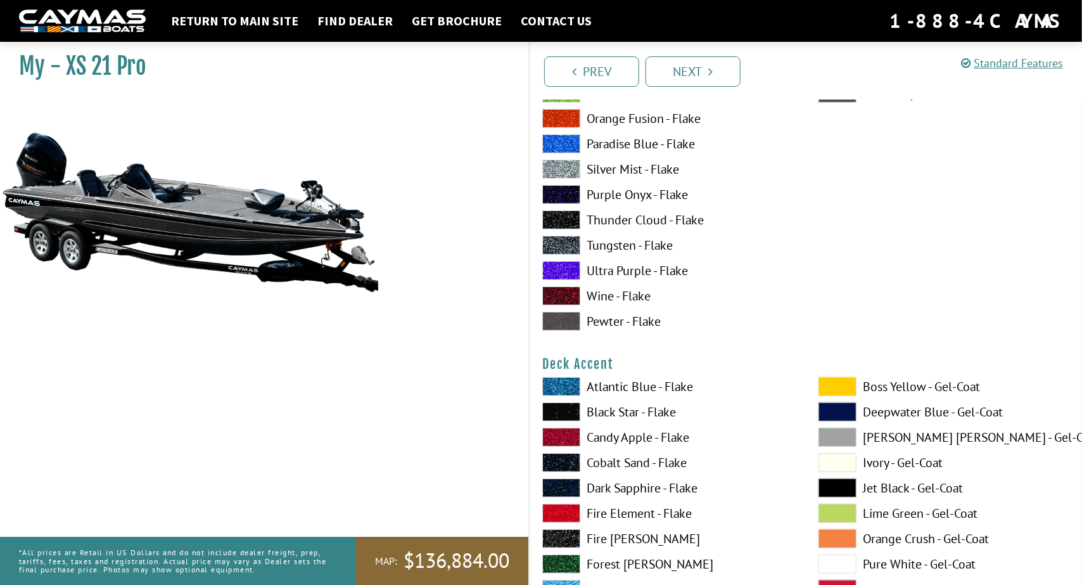
click at [571, 412] on span at bounding box center [561, 411] width 38 height 19
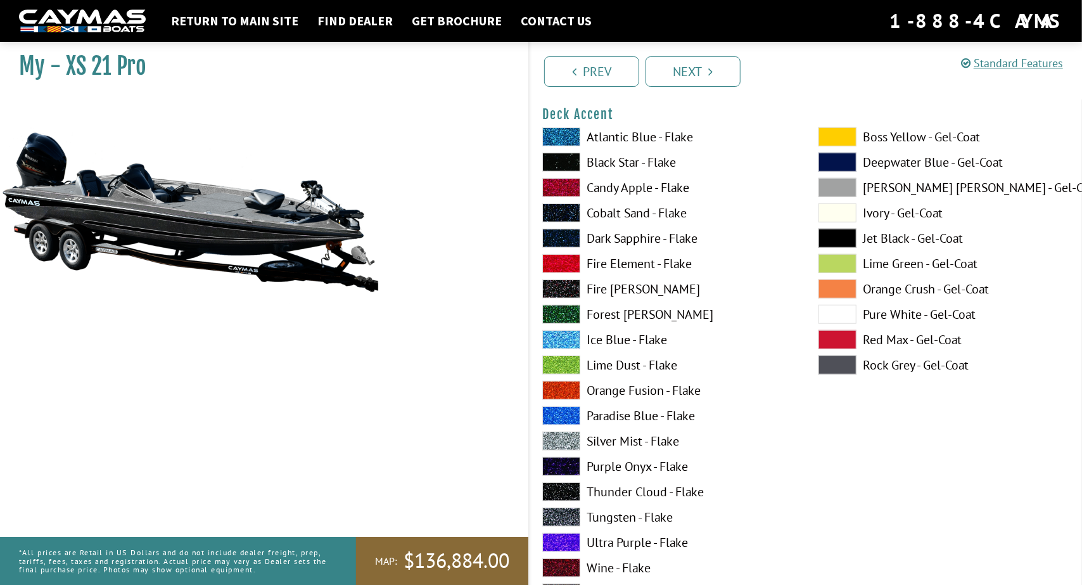
scroll to position [823, 0]
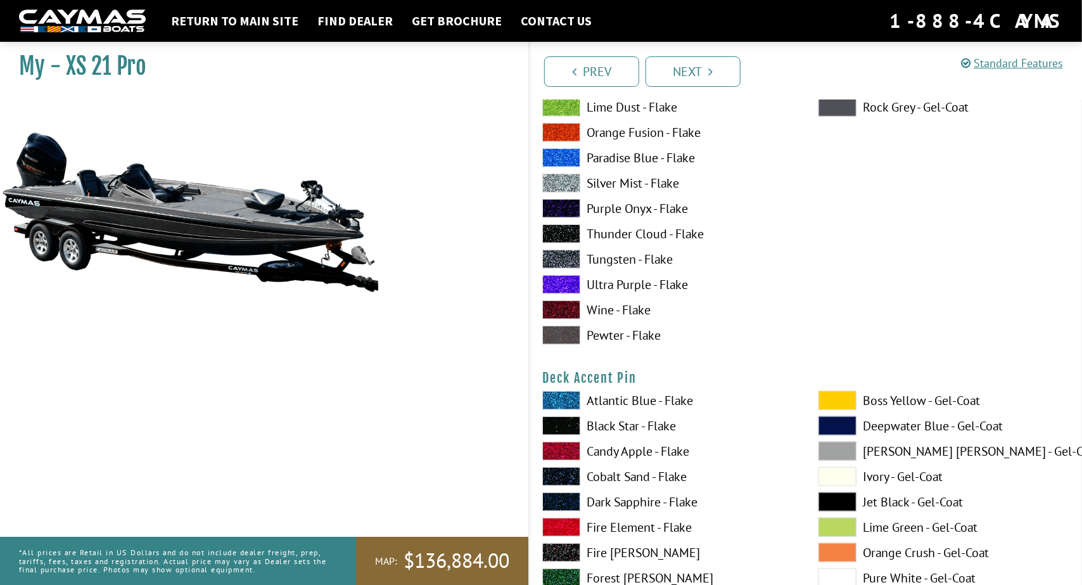
click at [572, 426] on span at bounding box center [561, 425] width 38 height 19
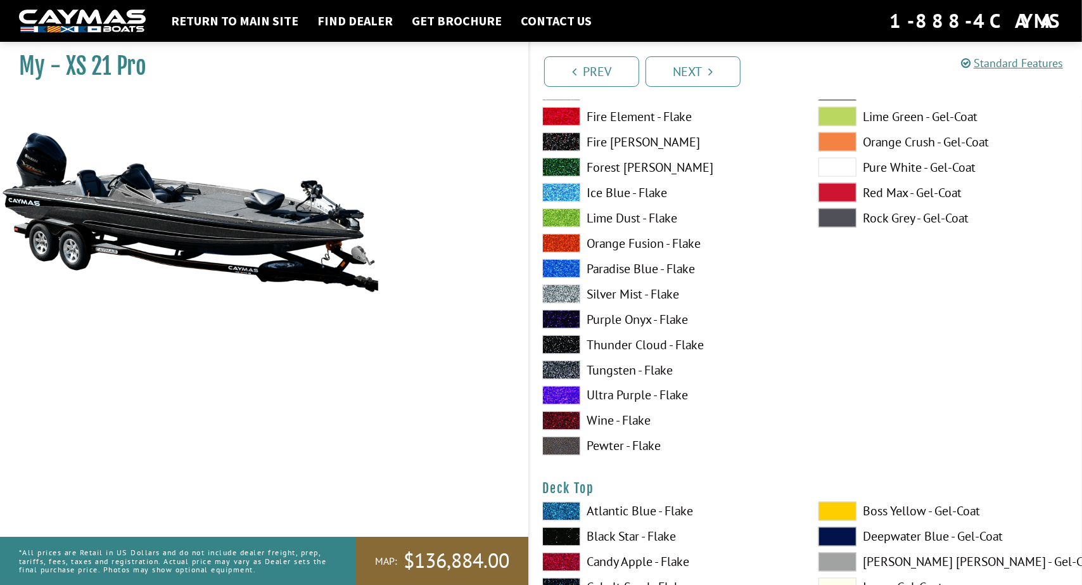
scroll to position [1330, 0]
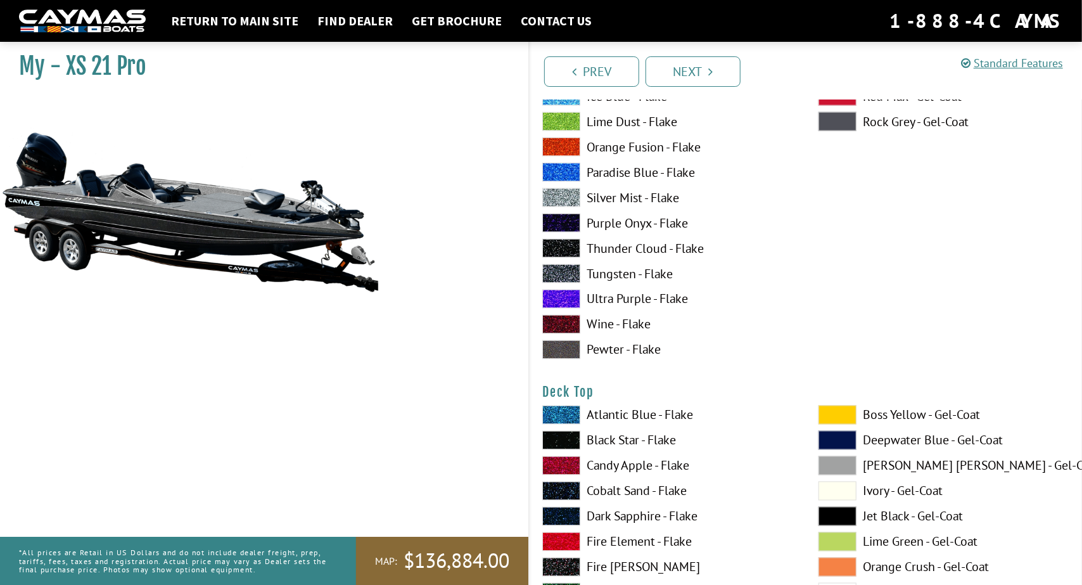
click at [574, 439] on span at bounding box center [561, 440] width 38 height 19
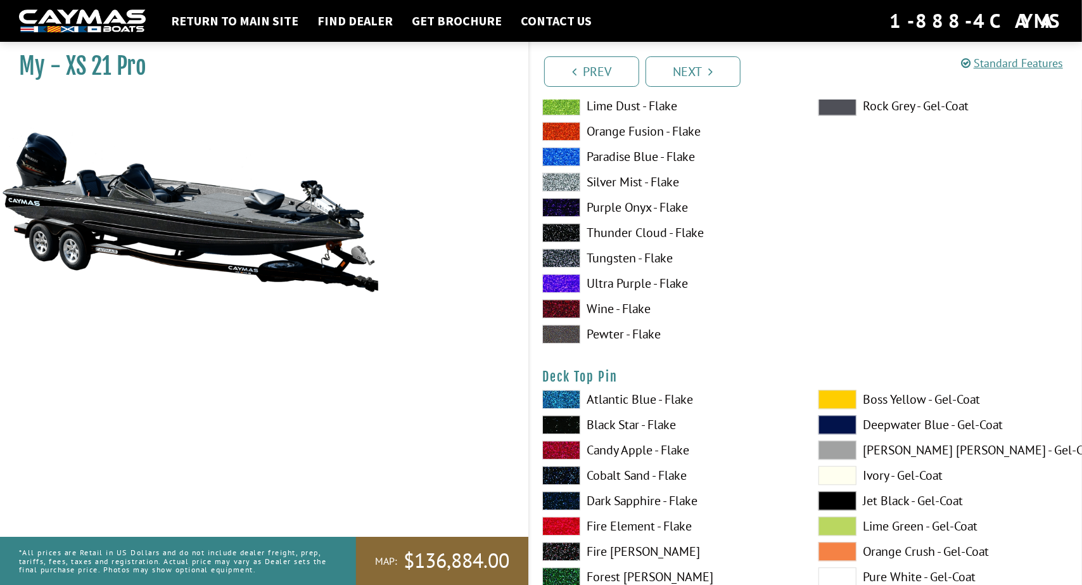
scroll to position [1900, 0]
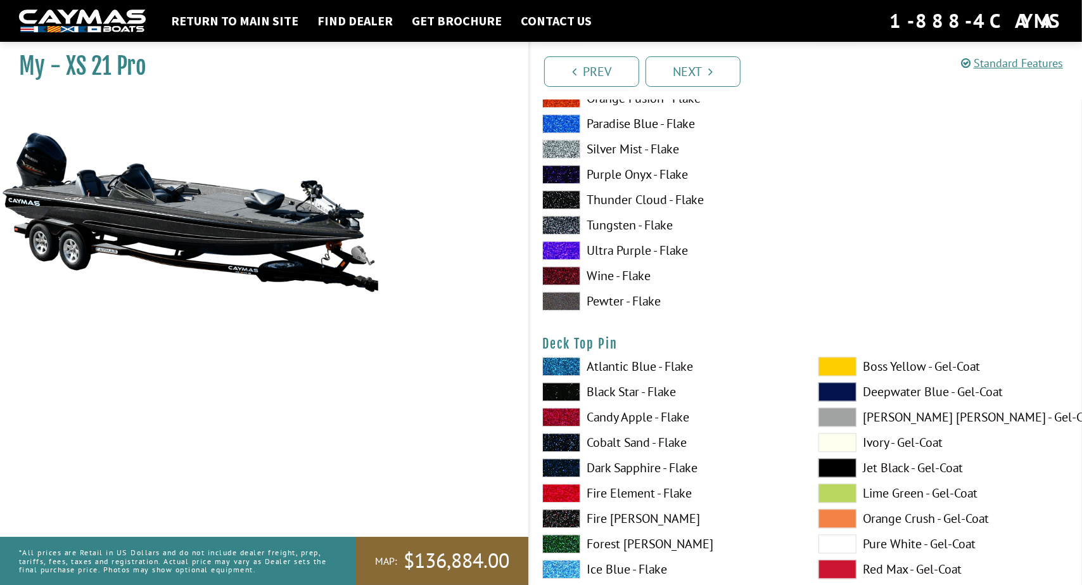
click at [564, 390] on span at bounding box center [561, 391] width 38 height 19
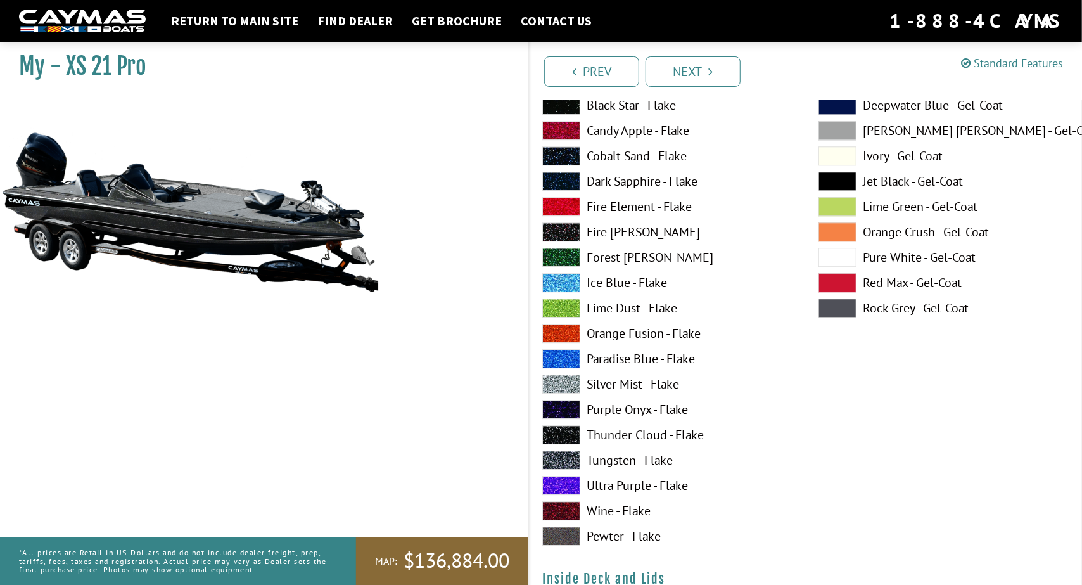
scroll to position [2406, 0]
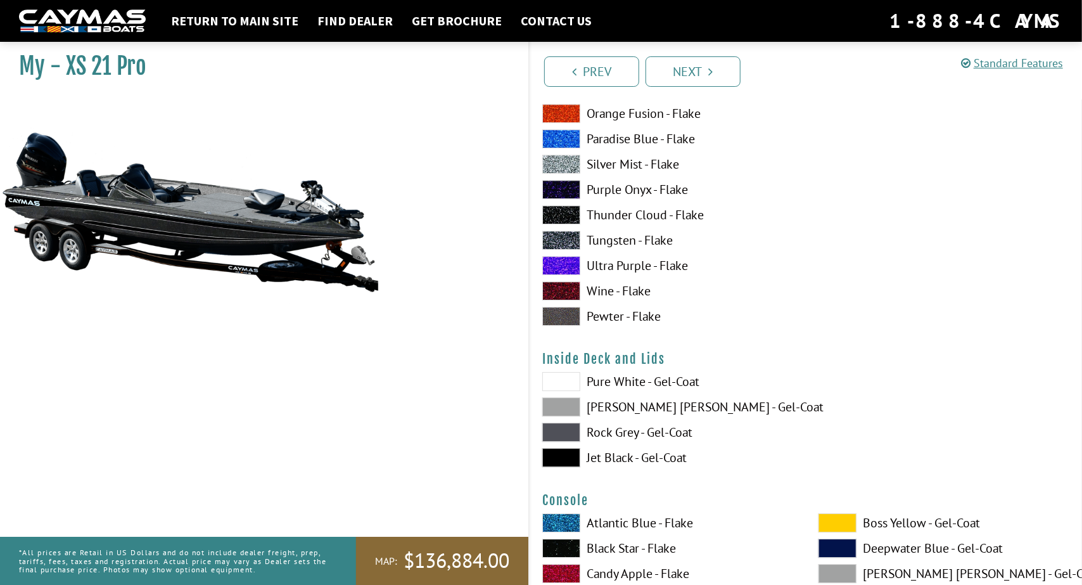
click at [562, 453] on span at bounding box center [561, 457] width 38 height 19
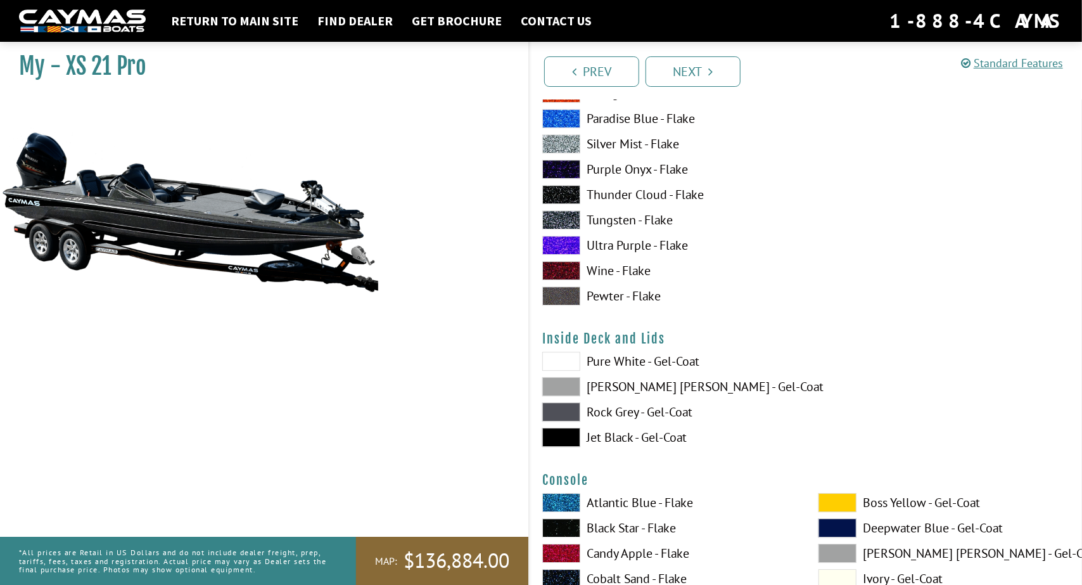
scroll to position [2469, 0]
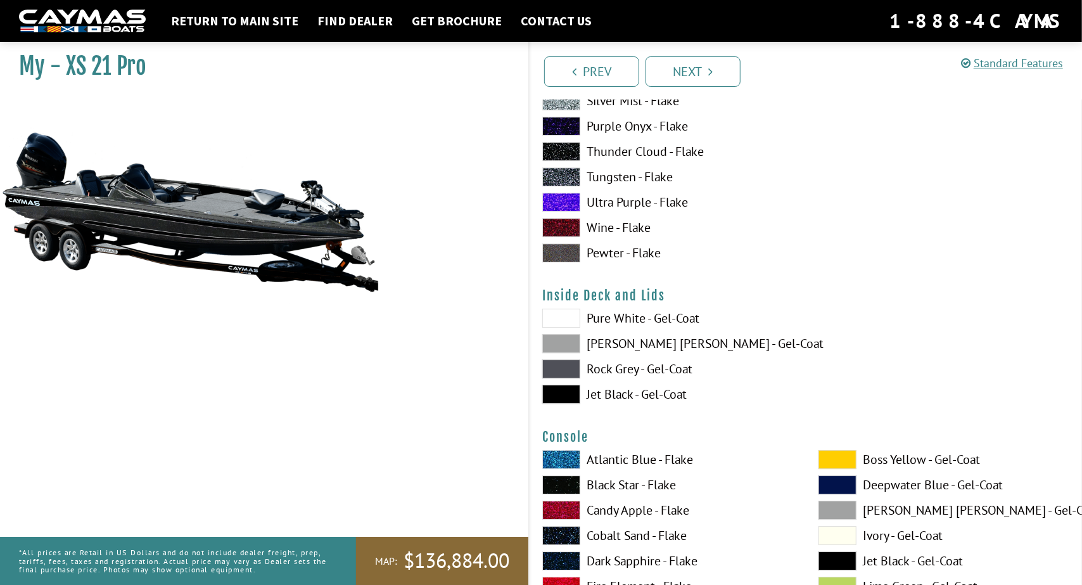
click at [581, 315] on label "Pure White - Gel-Coat" at bounding box center [667, 317] width 251 height 19
click at [567, 346] on span at bounding box center [561, 343] width 38 height 19
click at [566, 395] on span at bounding box center [561, 393] width 38 height 19
click at [566, 326] on span at bounding box center [561, 317] width 38 height 19
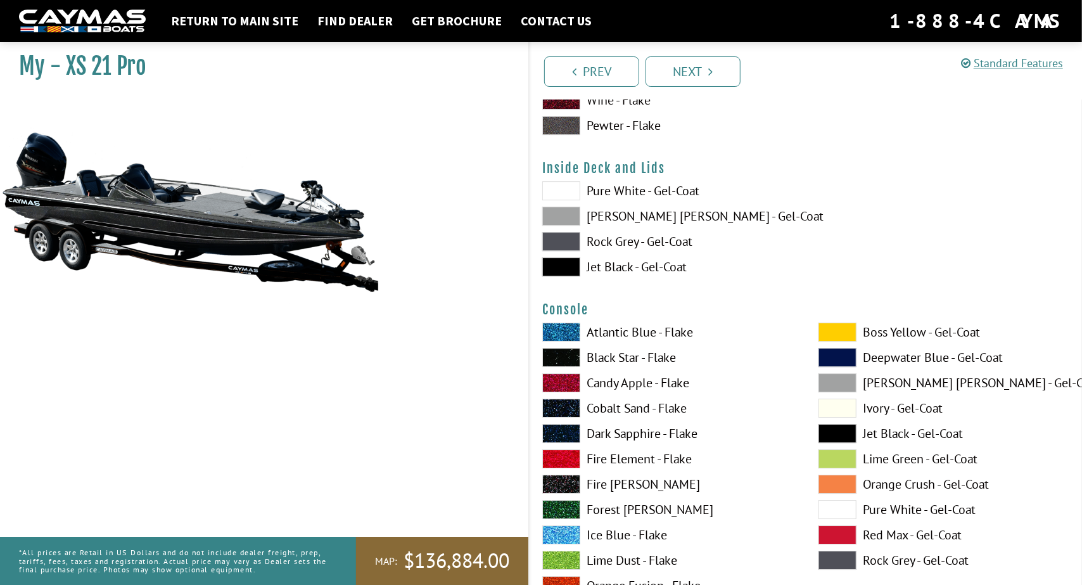
click at [572, 360] on span at bounding box center [561, 357] width 38 height 19
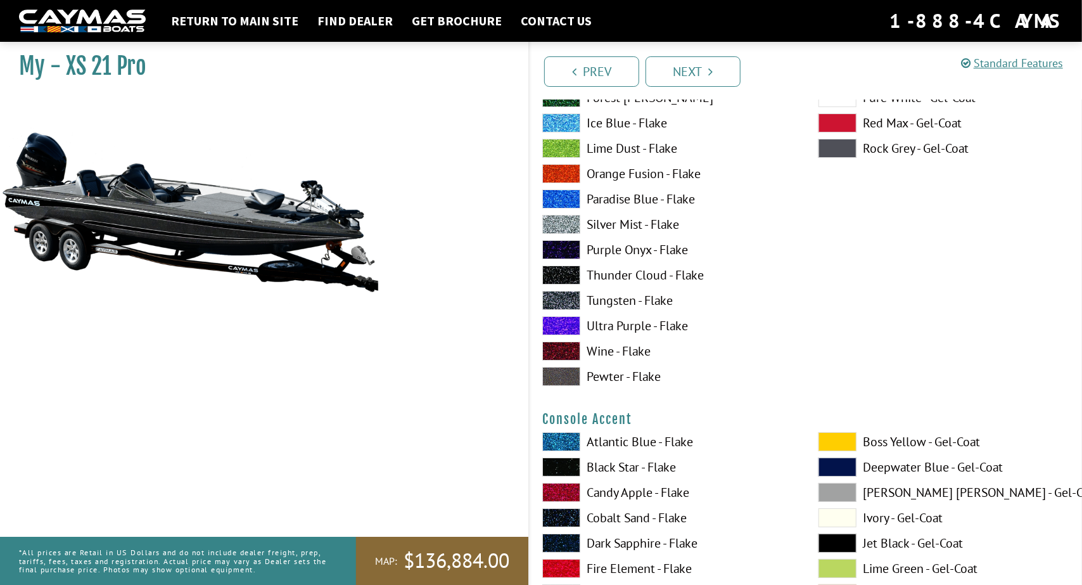
scroll to position [3167, 0]
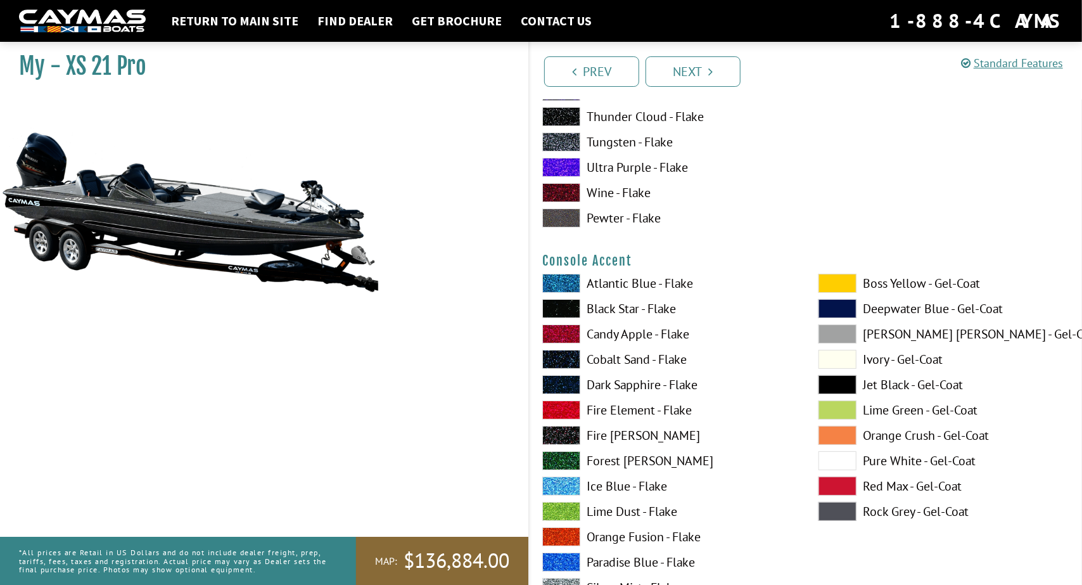
click at [567, 310] on span at bounding box center [561, 308] width 38 height 19
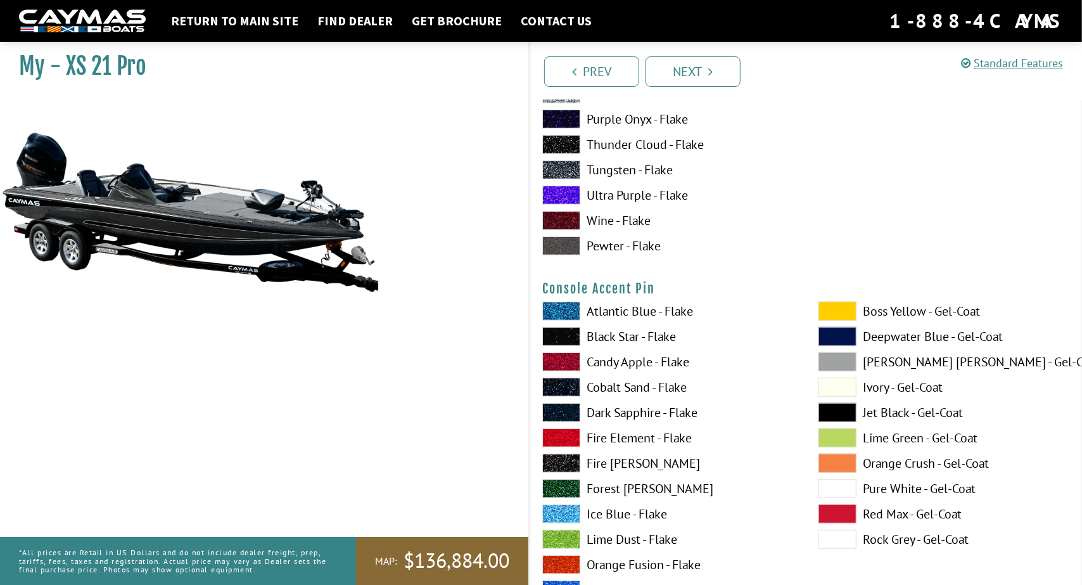
scroll to position [3673, 0]
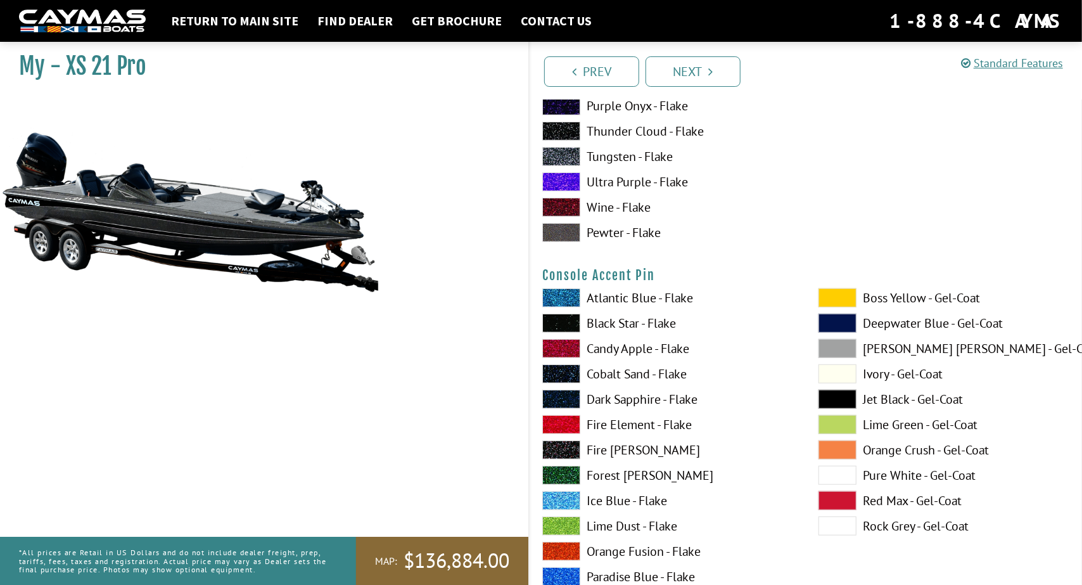
click at [567, 322] on span at bounding box center [561, 322] width 38 height 19
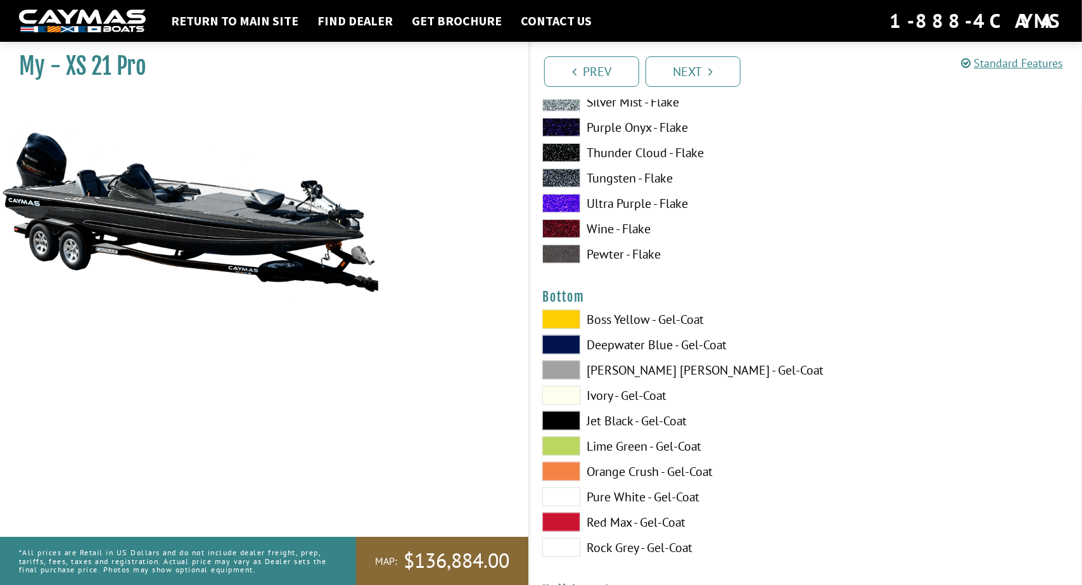
scroll to position [4179, 0]
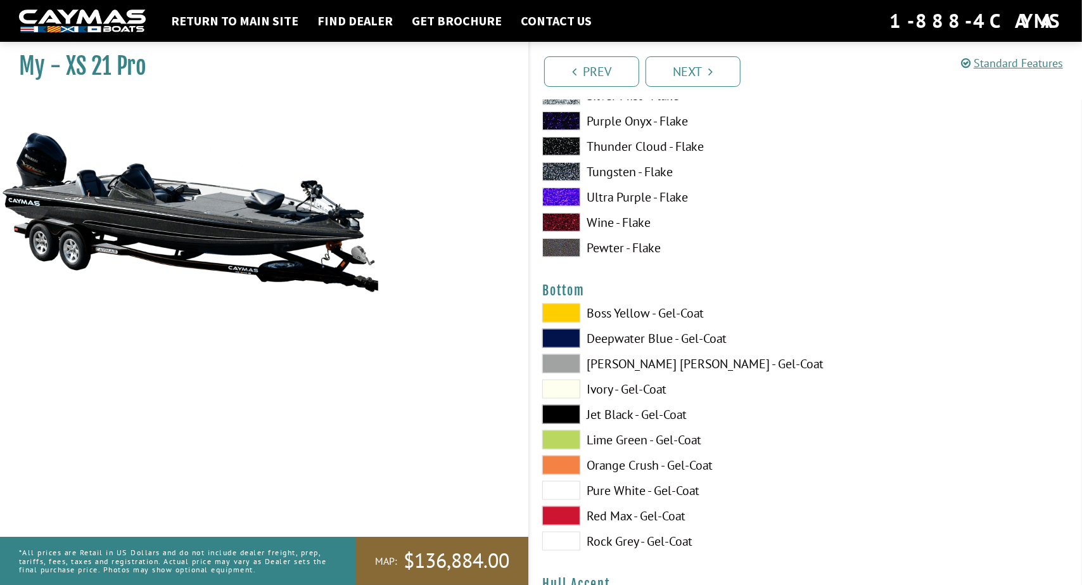
click at [561, 460] on span at bounding box center [561, 464] width 38 height 19
click at [566, 501] on div "Boss Yellow - Gel-Coat Deepwater Blue - Gel-Coat Dove Gray - Gel-Coat Ivory - G…" at bounding box center [667, 429] width 276 height 253
click at [565, 506] on span at bounding box center [561, 515] width 38 height 19
click at [563, 528] on div "Boss Yellow - Gel-Coat Deepwater Blue - Gel-Coat Dove Gray - Gel-Coat Ivory - G…" at bounding box center [667, 429] width 276 height 253
click at [573, 364] on span at bounding box center [561, 363] width 38 height 19
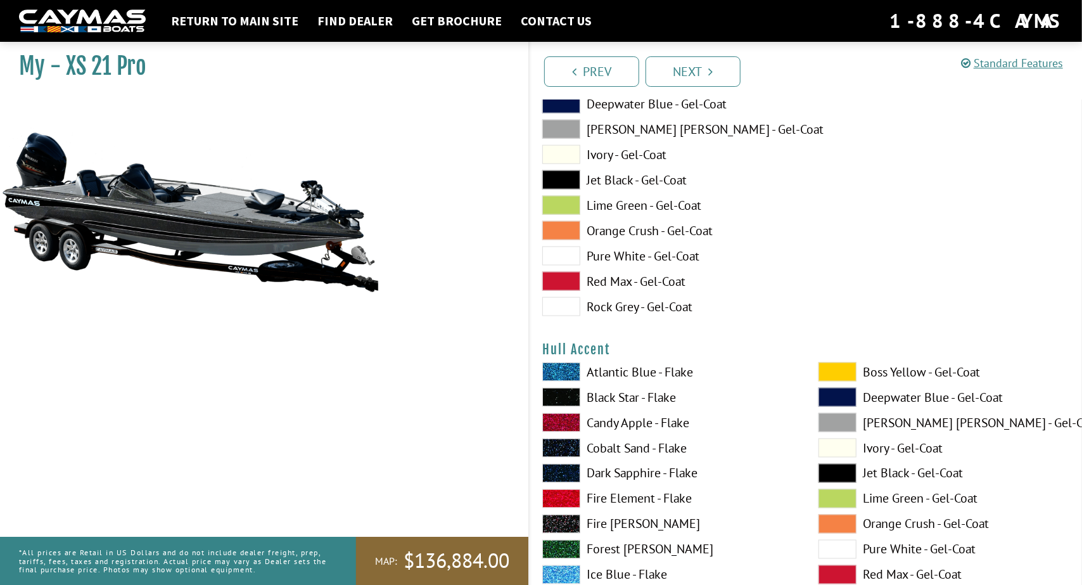
scroll to position [4433, 0]
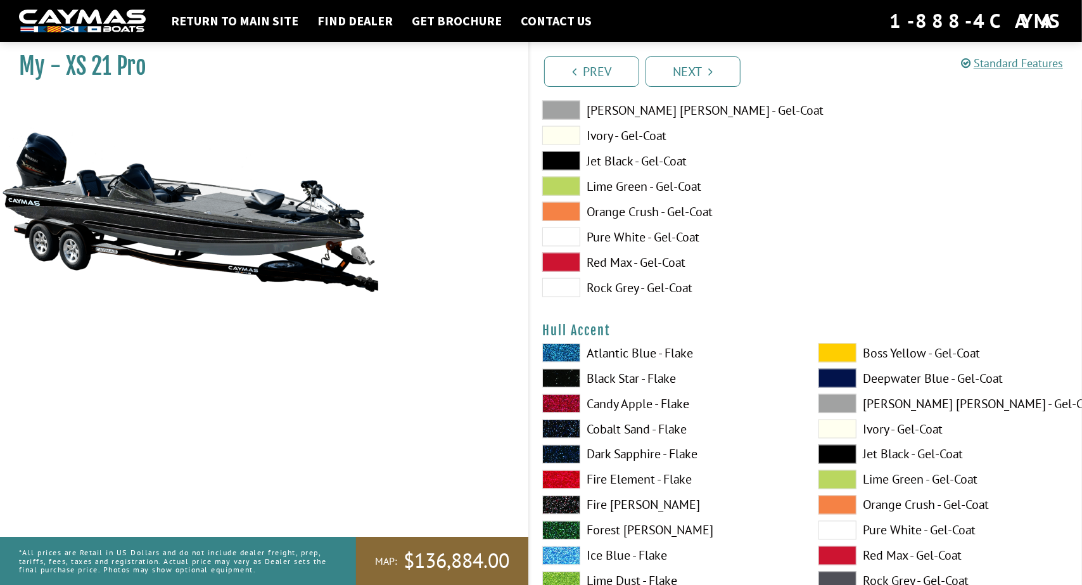
click at [557, 375] on span at bounding box center [561, 378] width 38 height 19
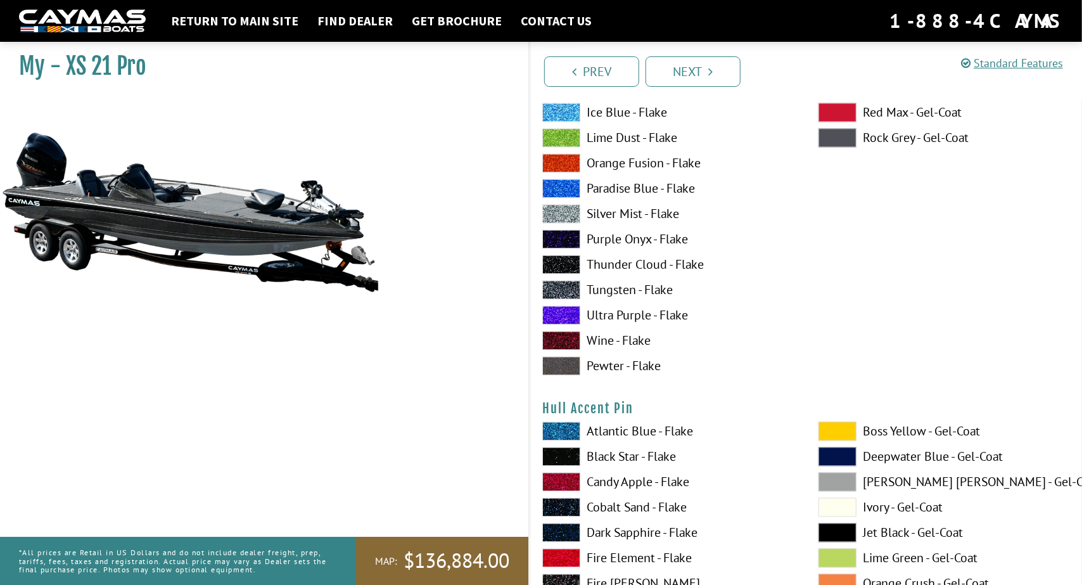
scroll to position [4939, 0]
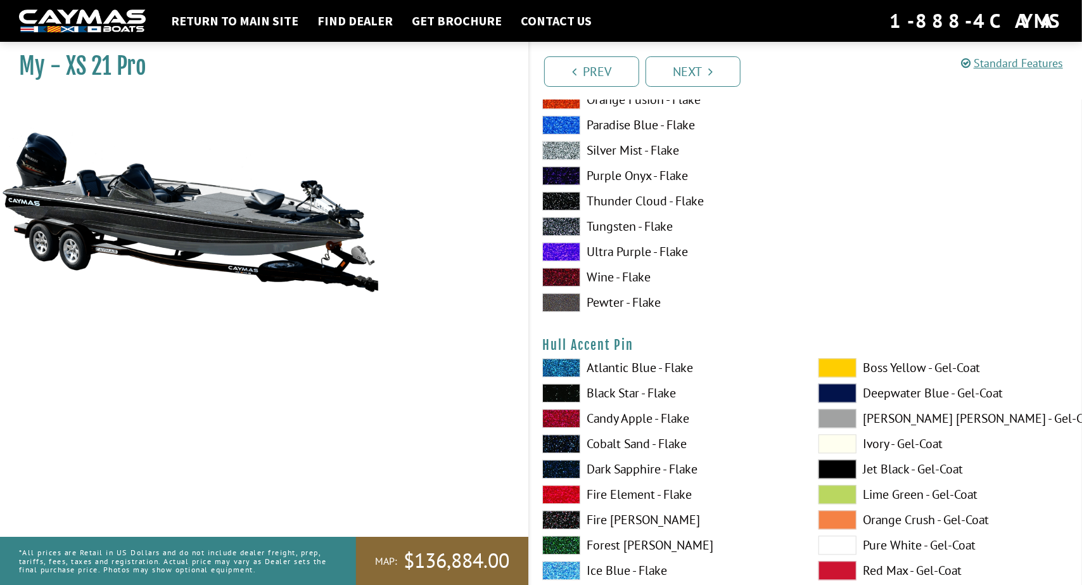
click at [571, 386] on span at bounding box center [561, 392] width 38 height 19
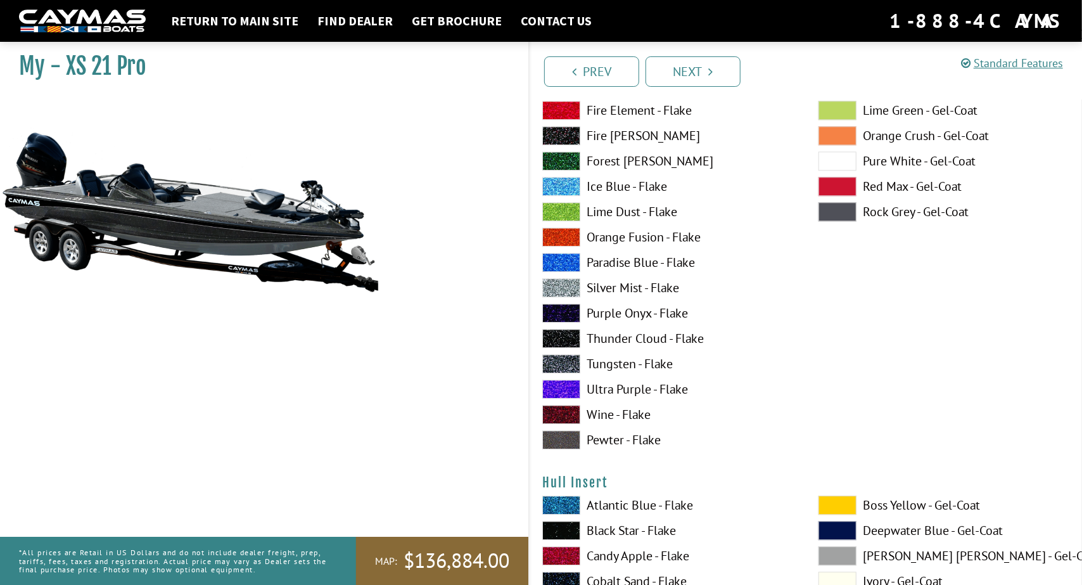
scroll to position [5447, 0]
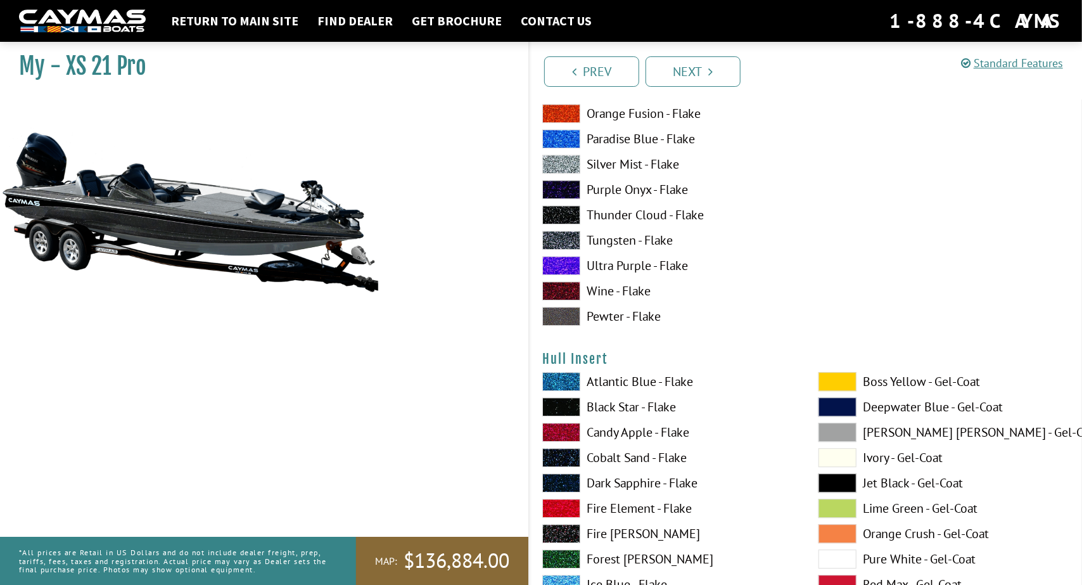
click at [572, 408] on span at bounding box center [561, 406] width 38 height 19
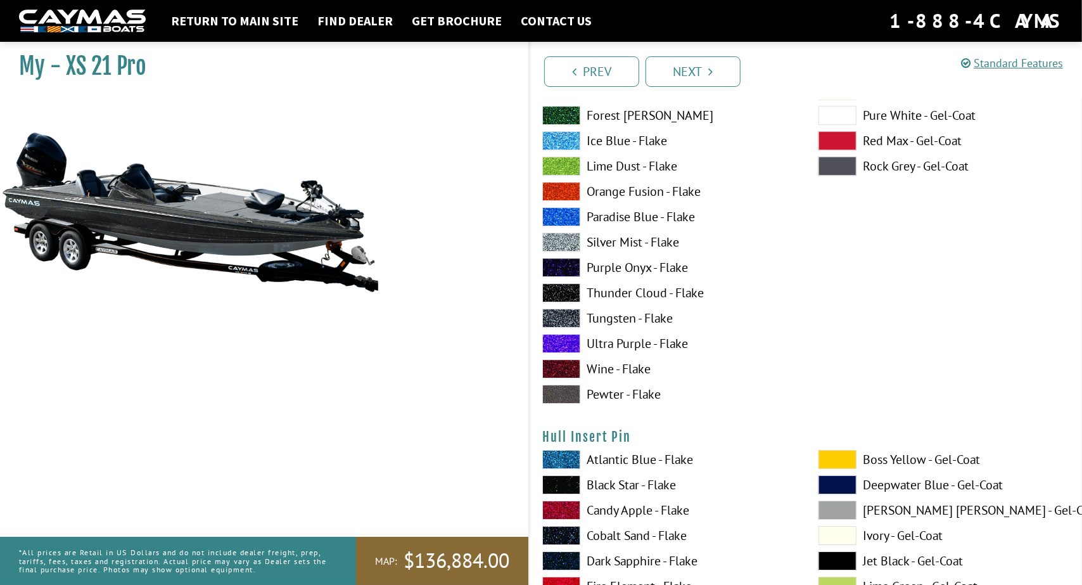
scroll to position [6080, 0]
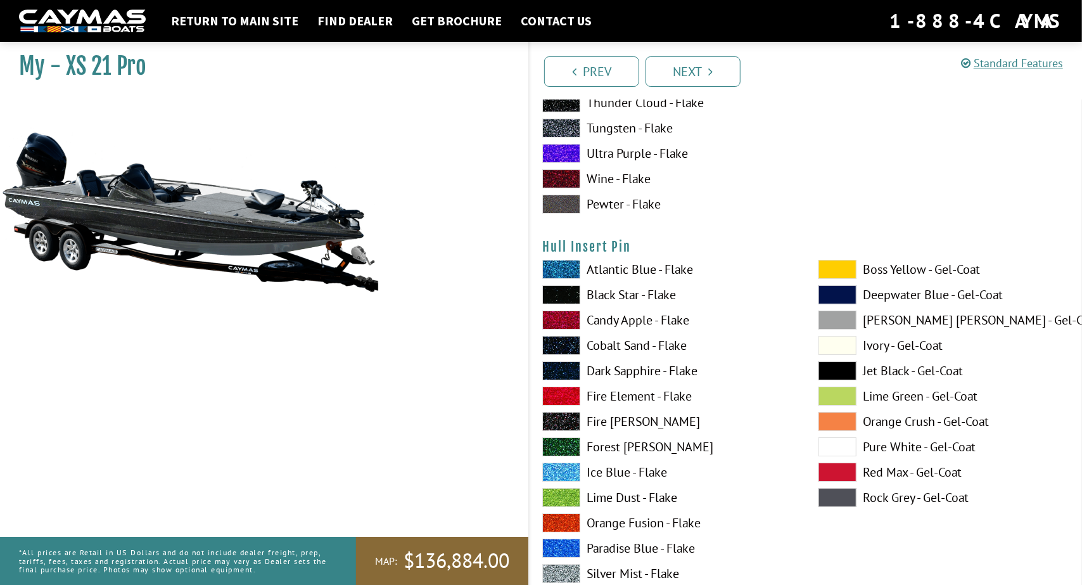
click at [569, 296] on span at bounding box center [561, 294] width 38 height 19
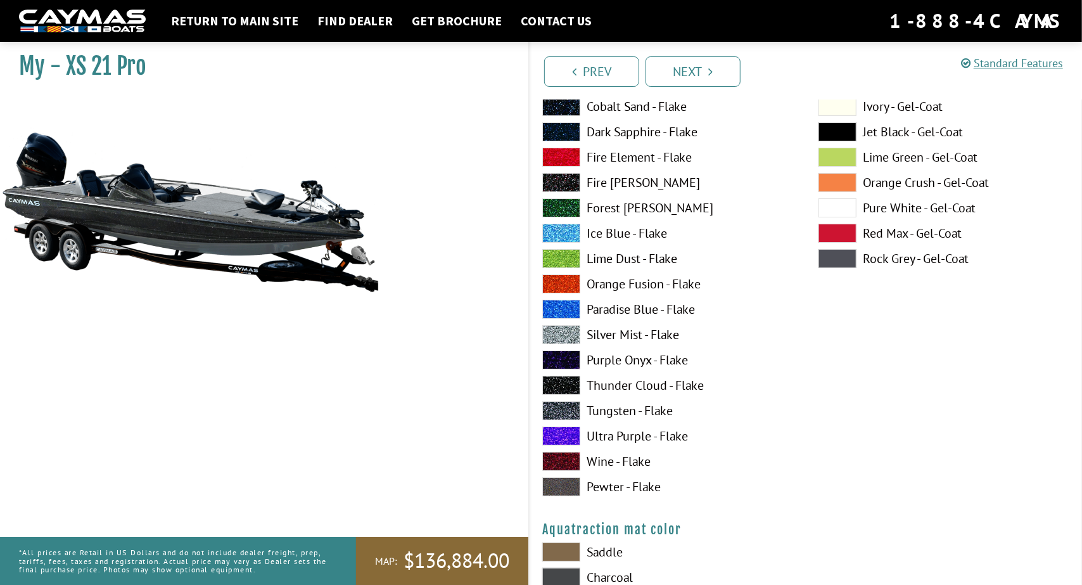
scroll to position [6460, 0]
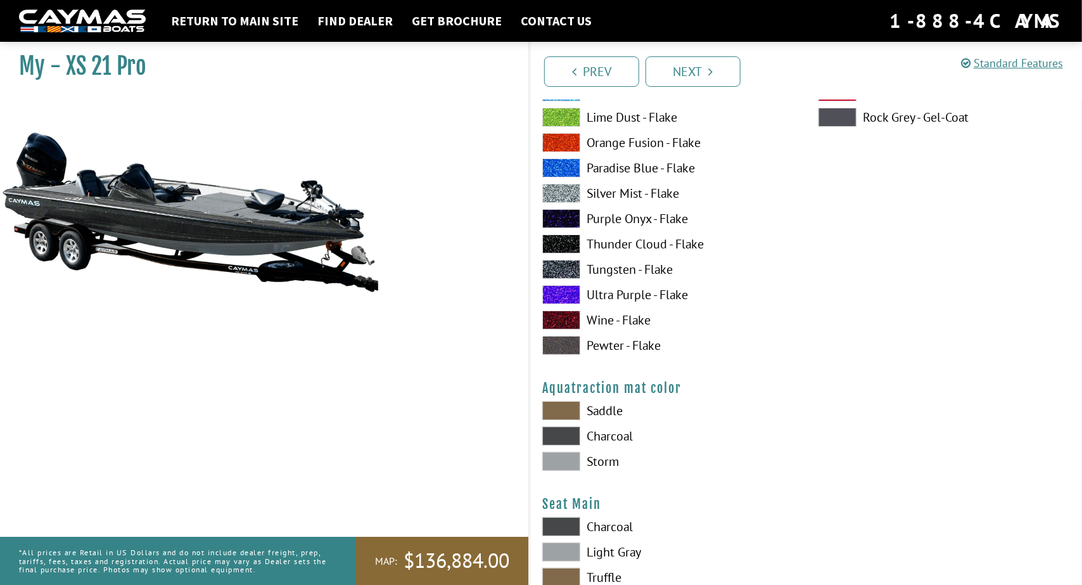
click at [573, 414] on span at bounding box center [561, 410] width 38 height 19
click at [573, 433] on span at bounding box center [561, 435] width 38 height 19
click at [568, 455] on span at bounding box center [561, 461] width 38 height 19
click at [568, 438] on span at bounding box center [561, 435] width 38 height 19
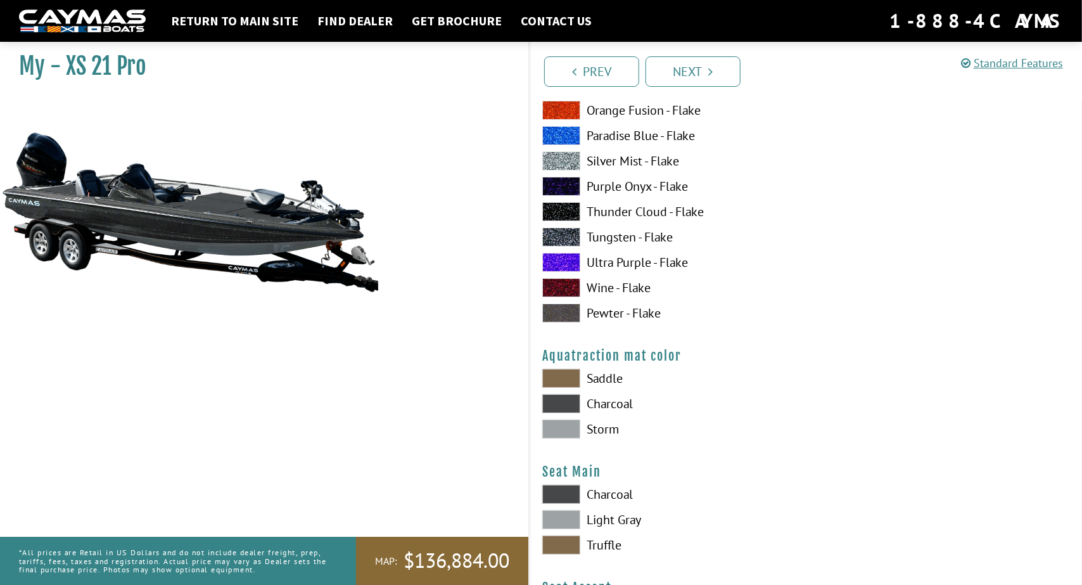
scroll to position [6587, 0]
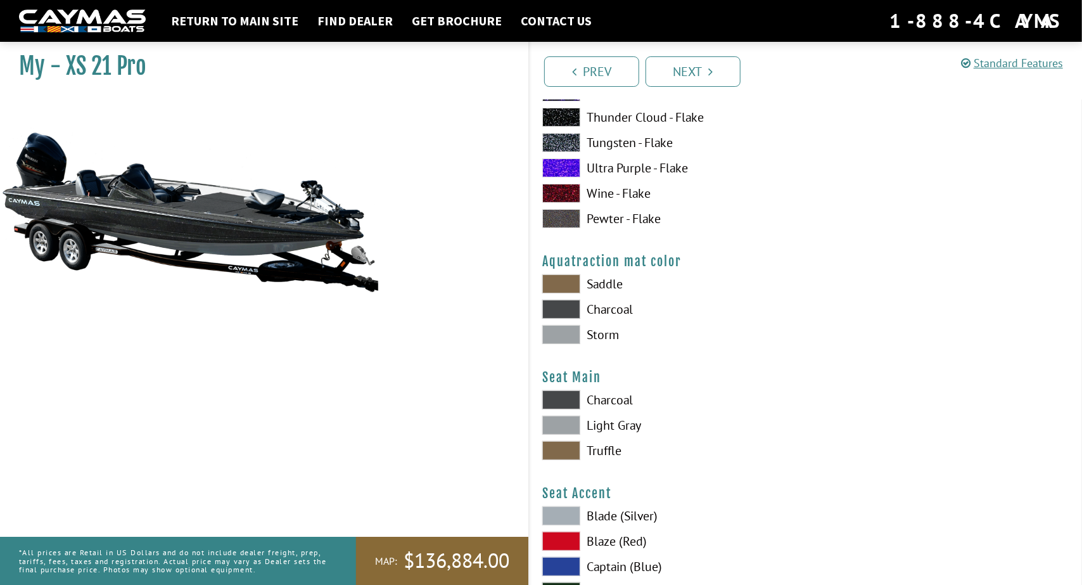
click at [573, 400] on span at bounding box center [561, 399] width 38 height 19
click at [567, 427] on span at bounding box center [561, 424] width 38 height 19
click at [569, 395] on span at bounding box center [561, 399] width 38 height 19
click at [562, 450] on span at bounding box center [561, 450] width 38 height 19
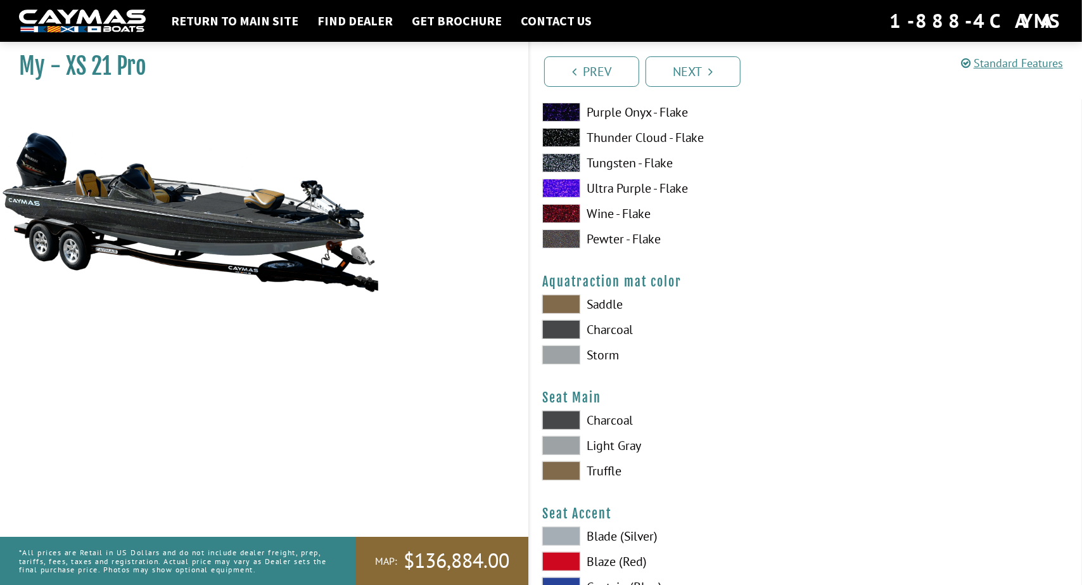
scroll to position [6523, 0]
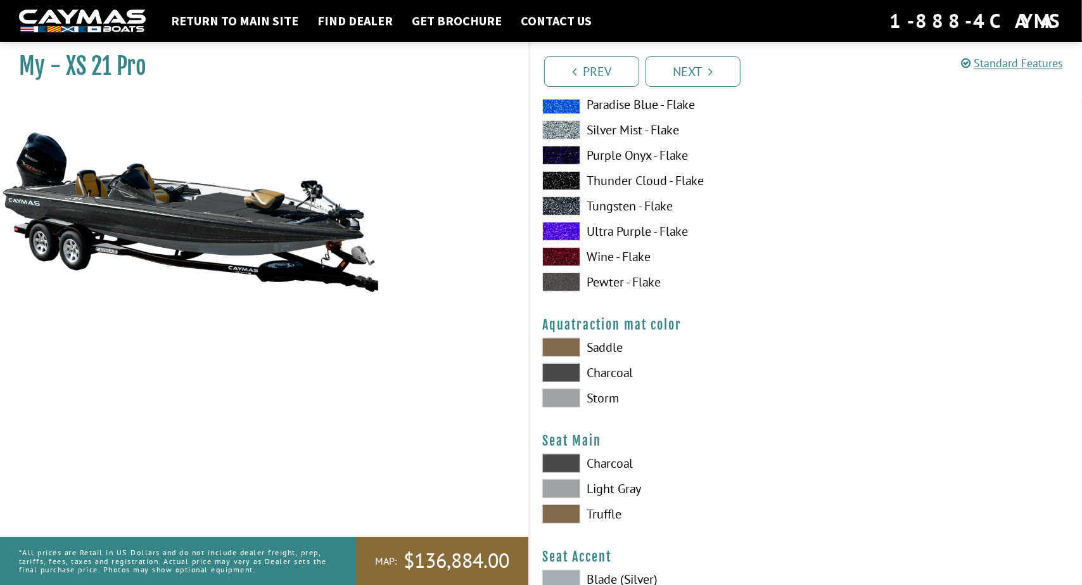
click at [560, 345] on span at bounding box center [561, 347] width 38 height 19
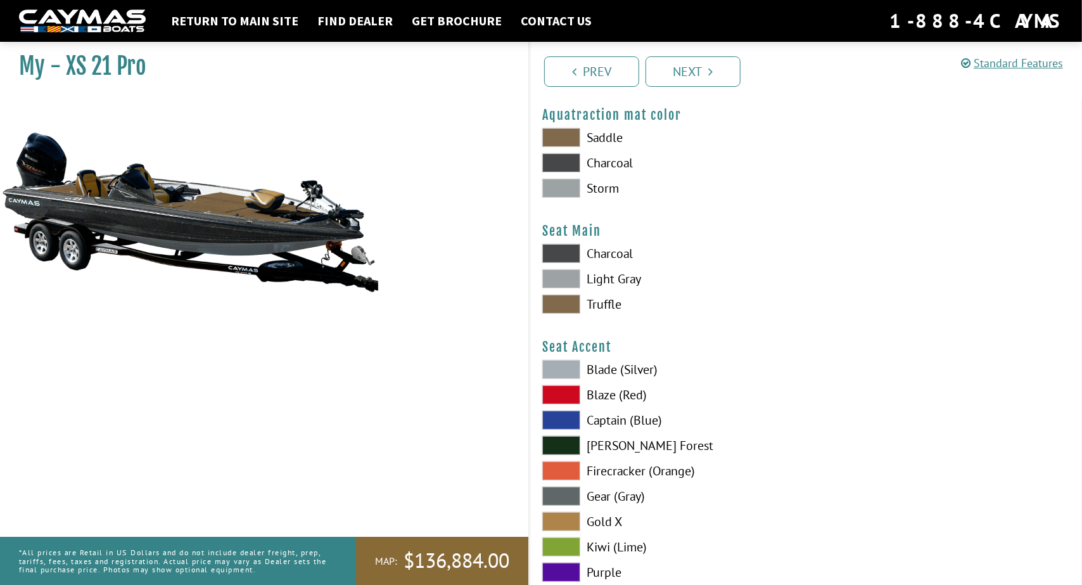
scroll to position [6777, 0]
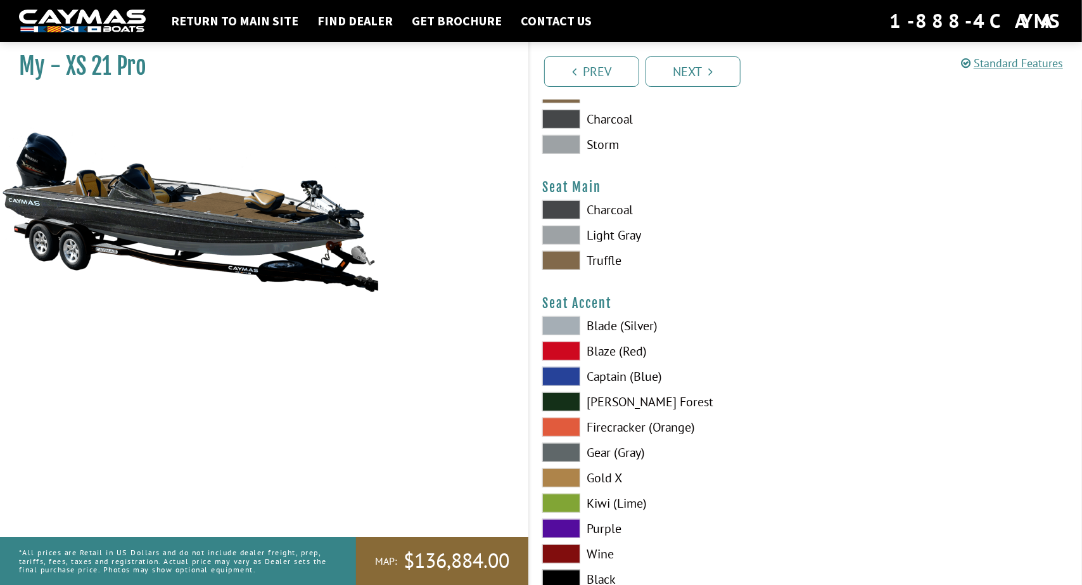
click at [563, 470] on span at bounding box center [561, 477] width 38 height 19
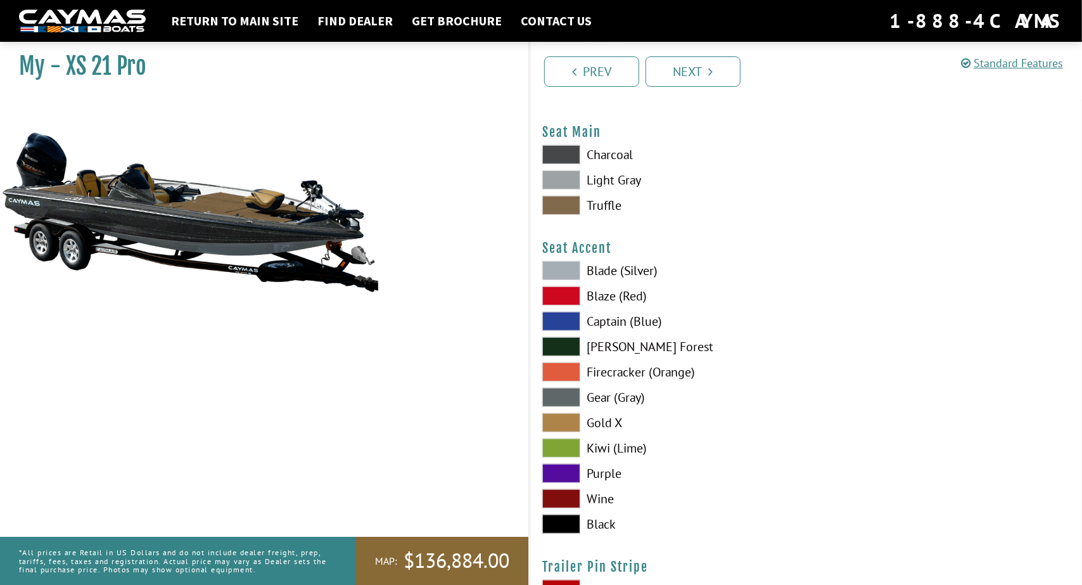
scroll to position [6840, 0]
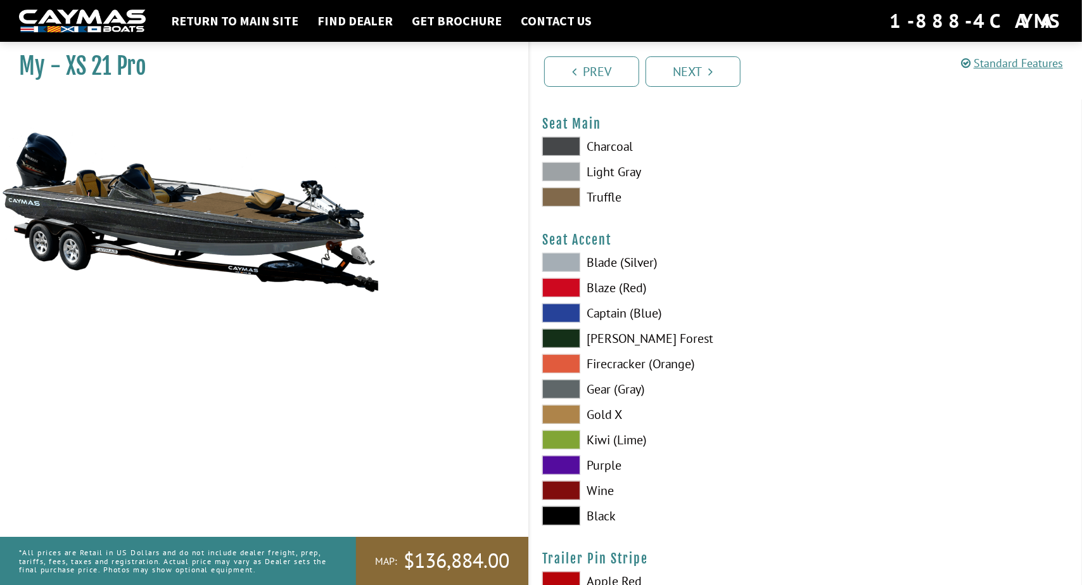
click at [550, 258] on span at bounding box center [561, 262] width 38 height 19
click at [566, 514] on span at bounding box center [561, 515] width 38 height 19
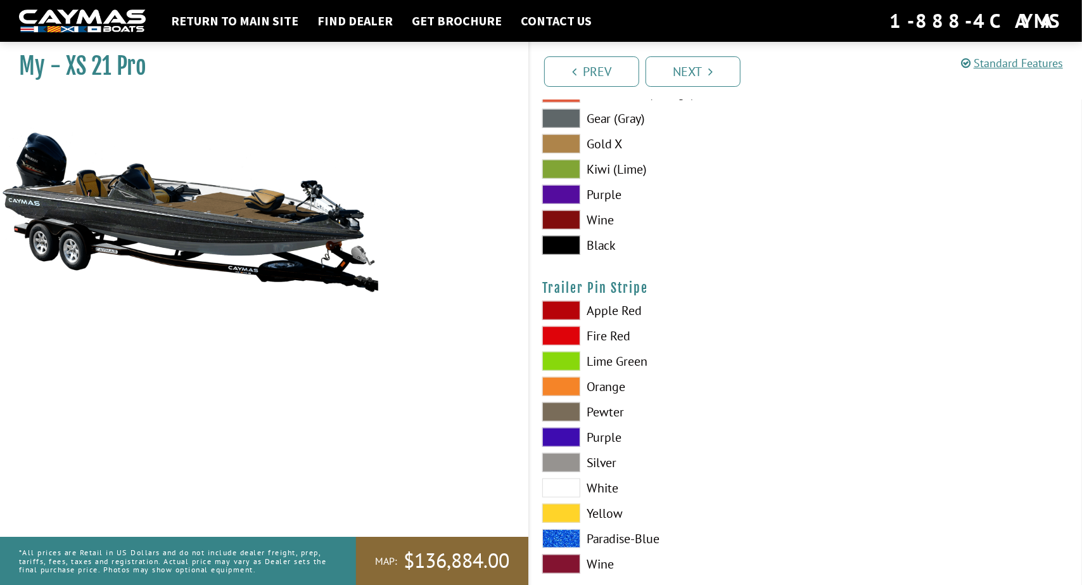
scroll to position [7133, 0]
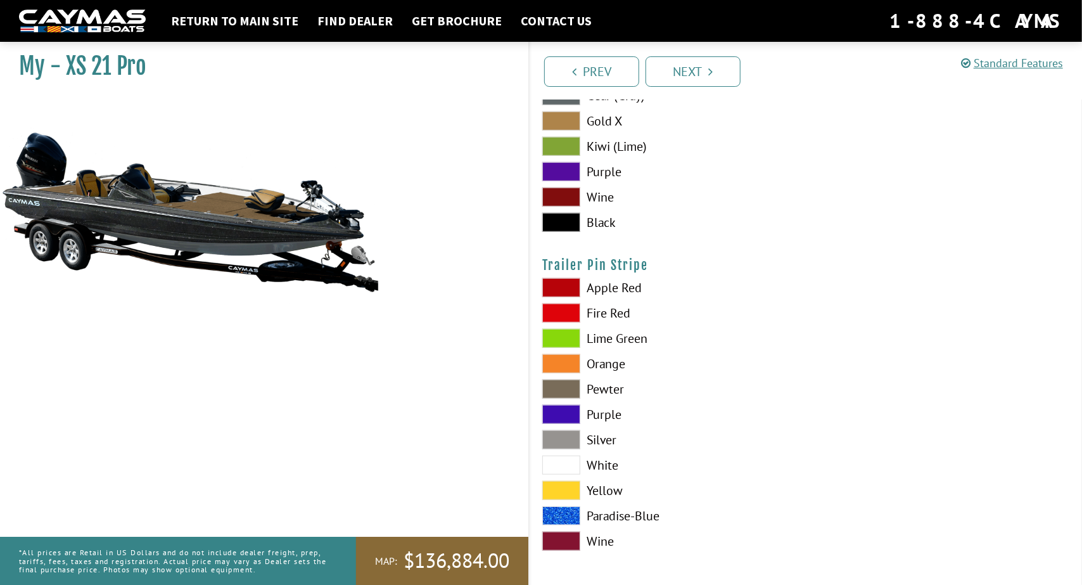
click at [556, 465] on span at bounding box center [561, 464] width 38 height 19
click at [556, 434] on span at bounding box center [561, 439] width 38 height 19
click at [706, 81] on link "Next" at bounding box center [692, 71] width 95 height 30
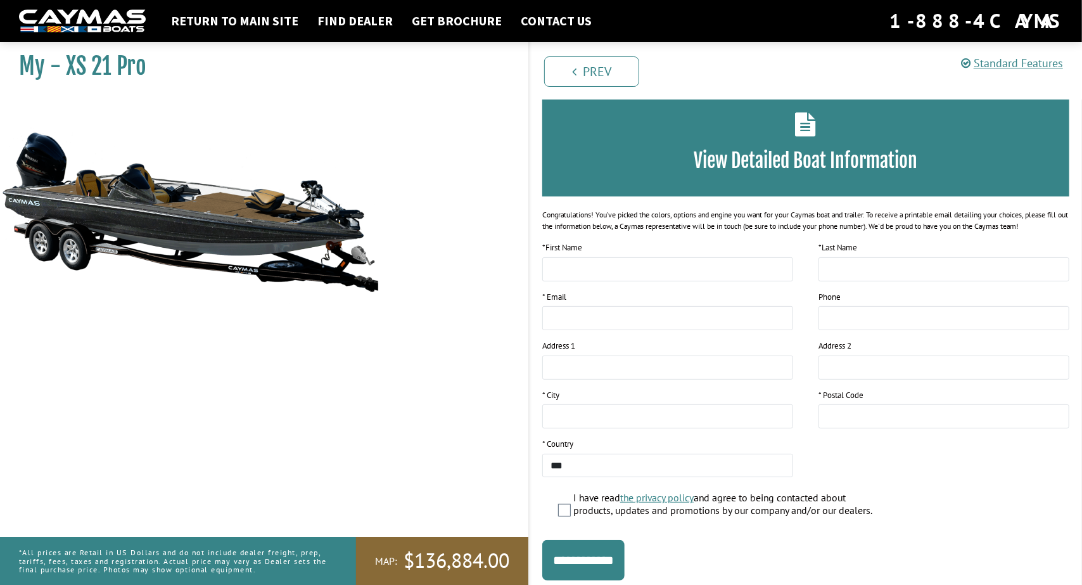
scroll to position [0, 0]
